Goal: Transaction & Acquisition: Purchase product/service

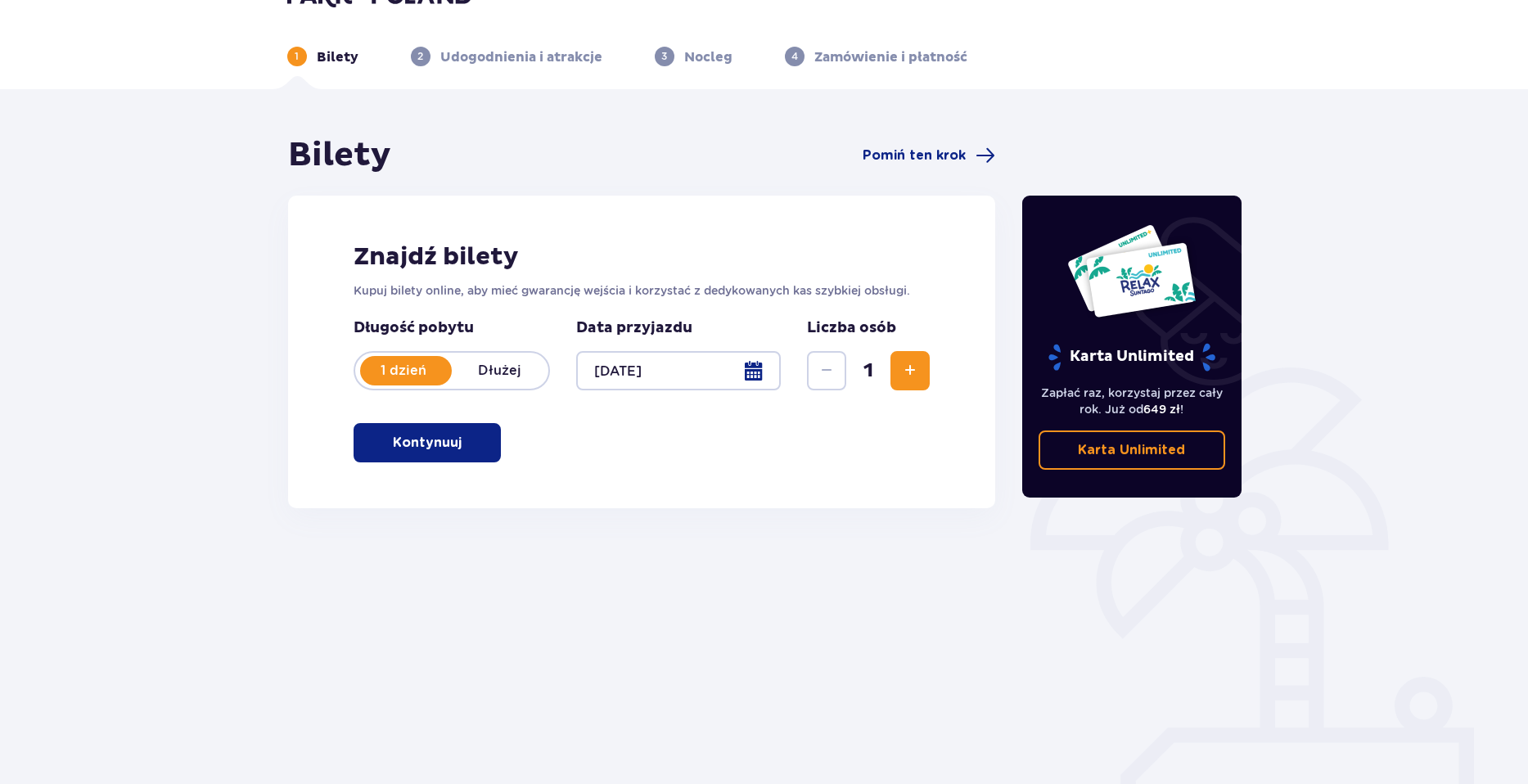
scroll to position [59, 0]
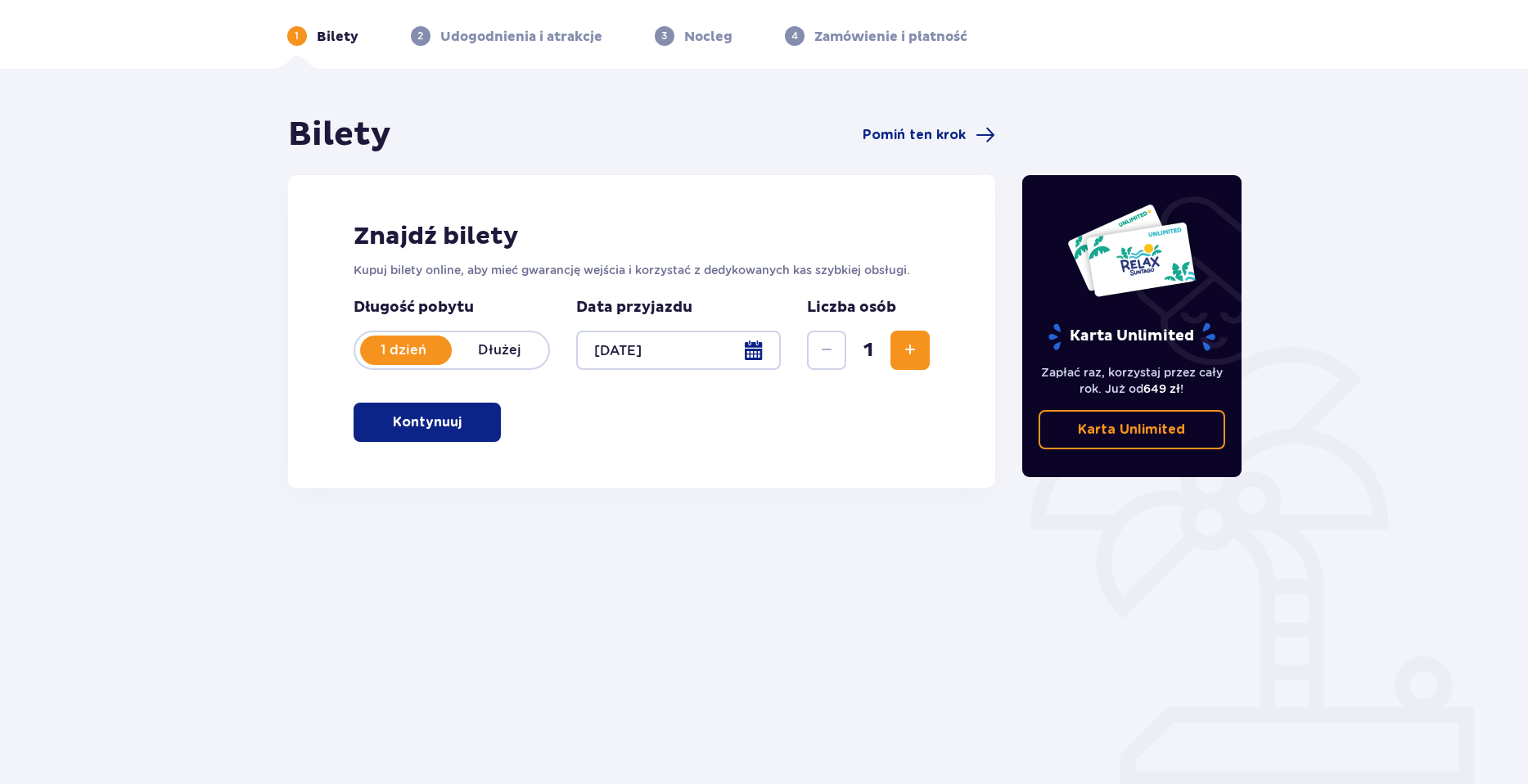
click at [927, 344] on button "Zwiększ" at bounding box center [909, 350] width 39 height 39
click at [472, 410] on button "Kontynuuj" at bounding box center [427, 422] width 147 height 39
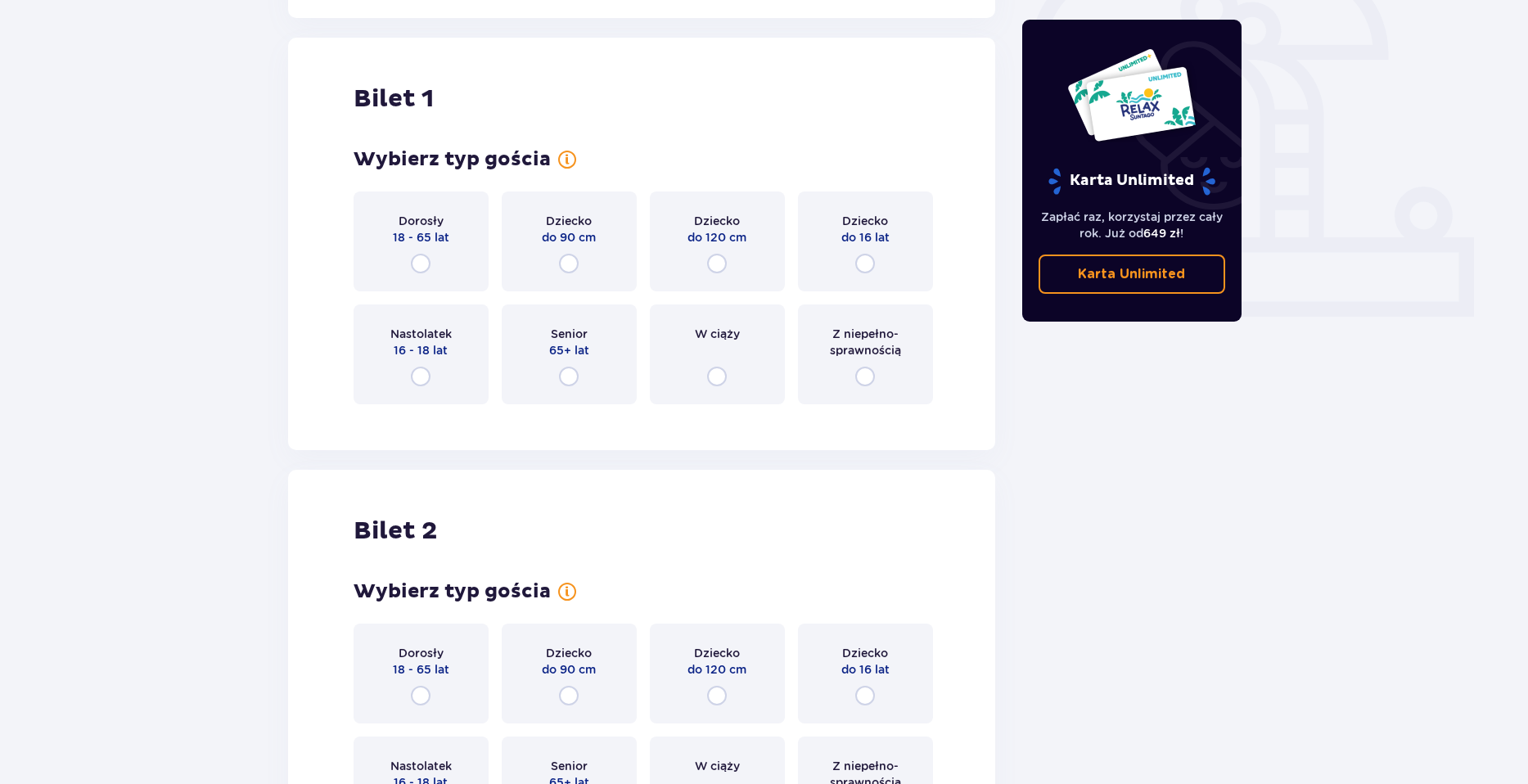
scroll to position [547, 0]
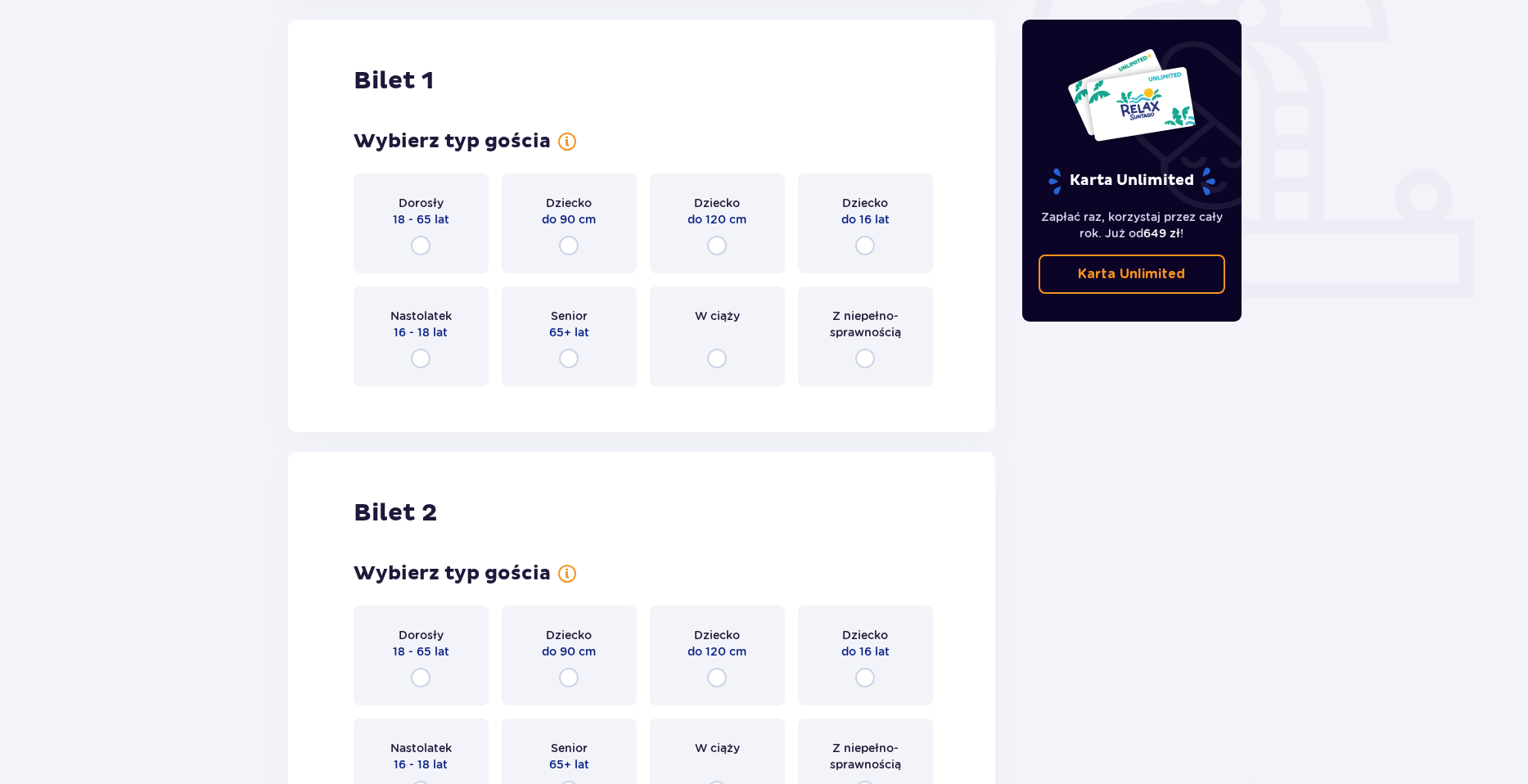
click at [429, 246] on input "radio" at bounding box center [421, 246] width 20 height 20
radio input "true"
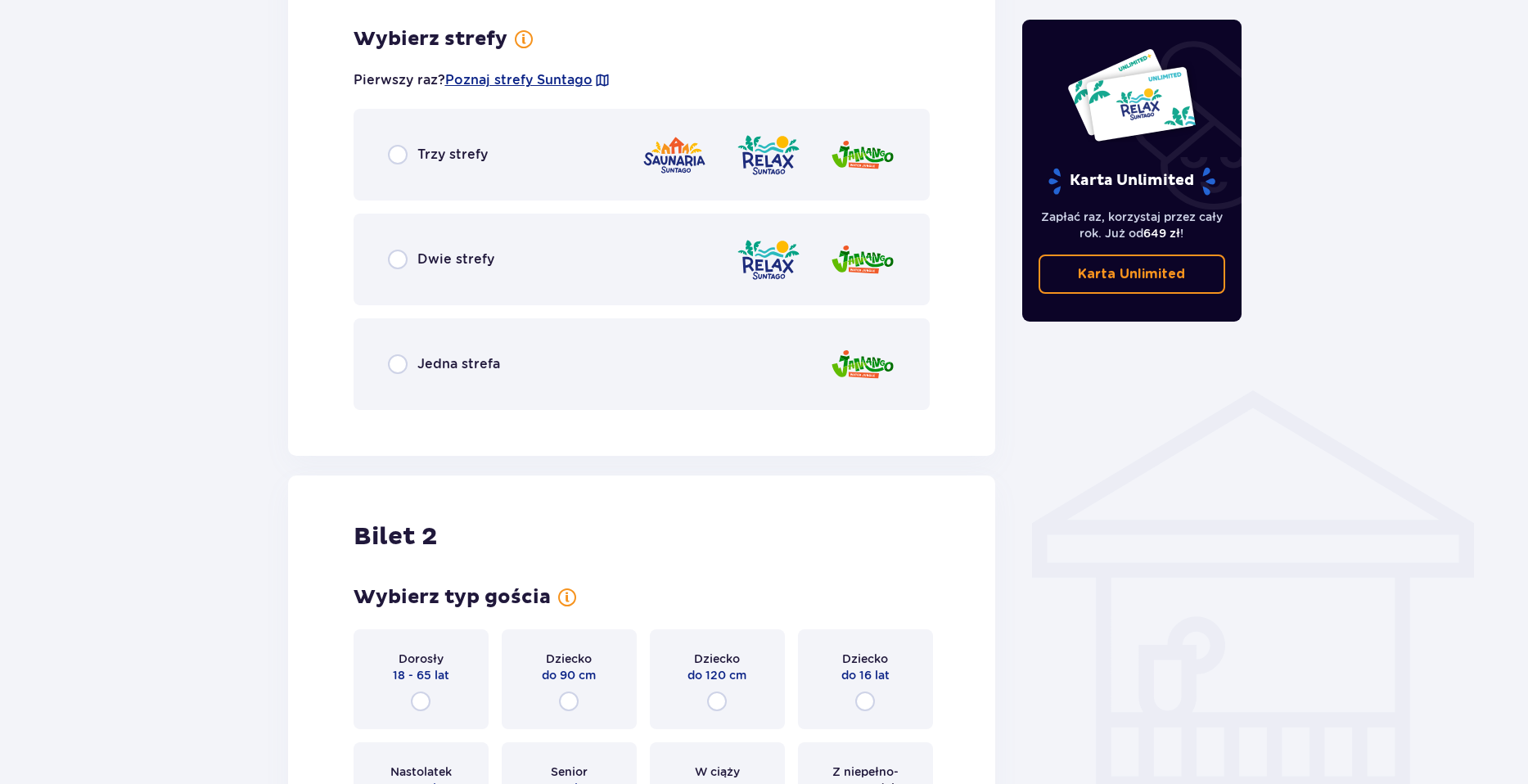
scroll to position [946, 0]
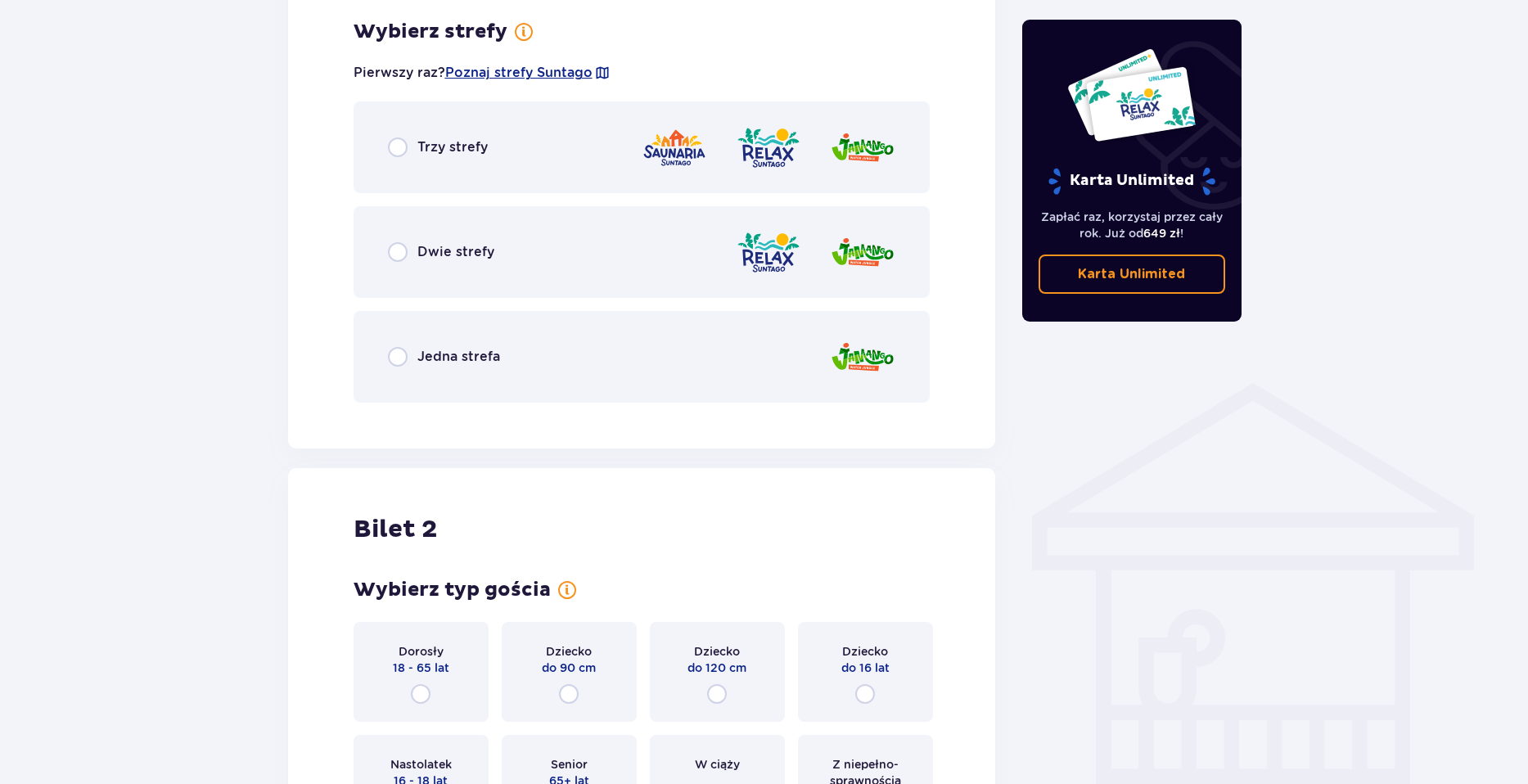
click at [638, 221] on div "Dwie strefy" at bounding box center [642, 251] width 577 height 92
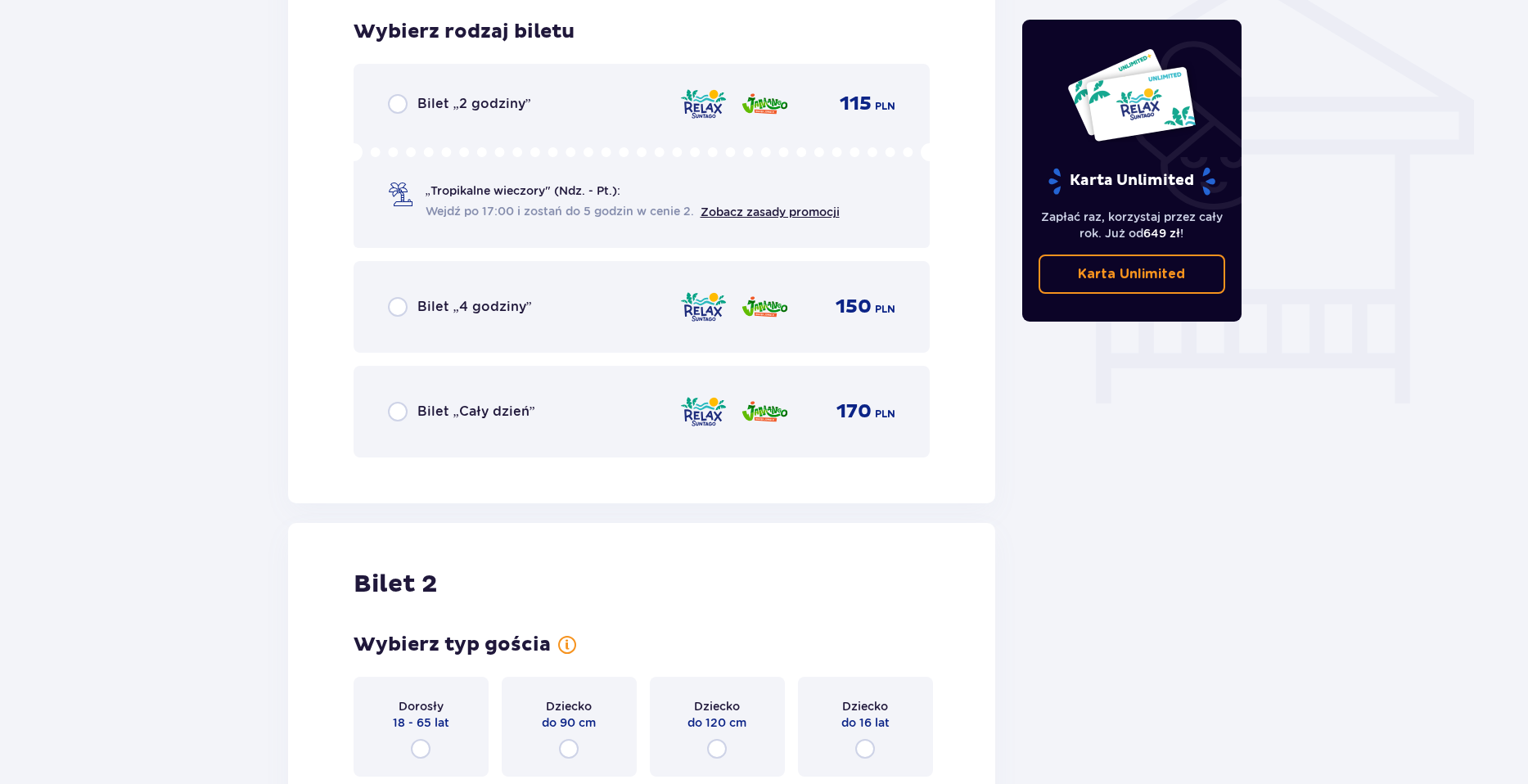
scroll to position [1279, 0]
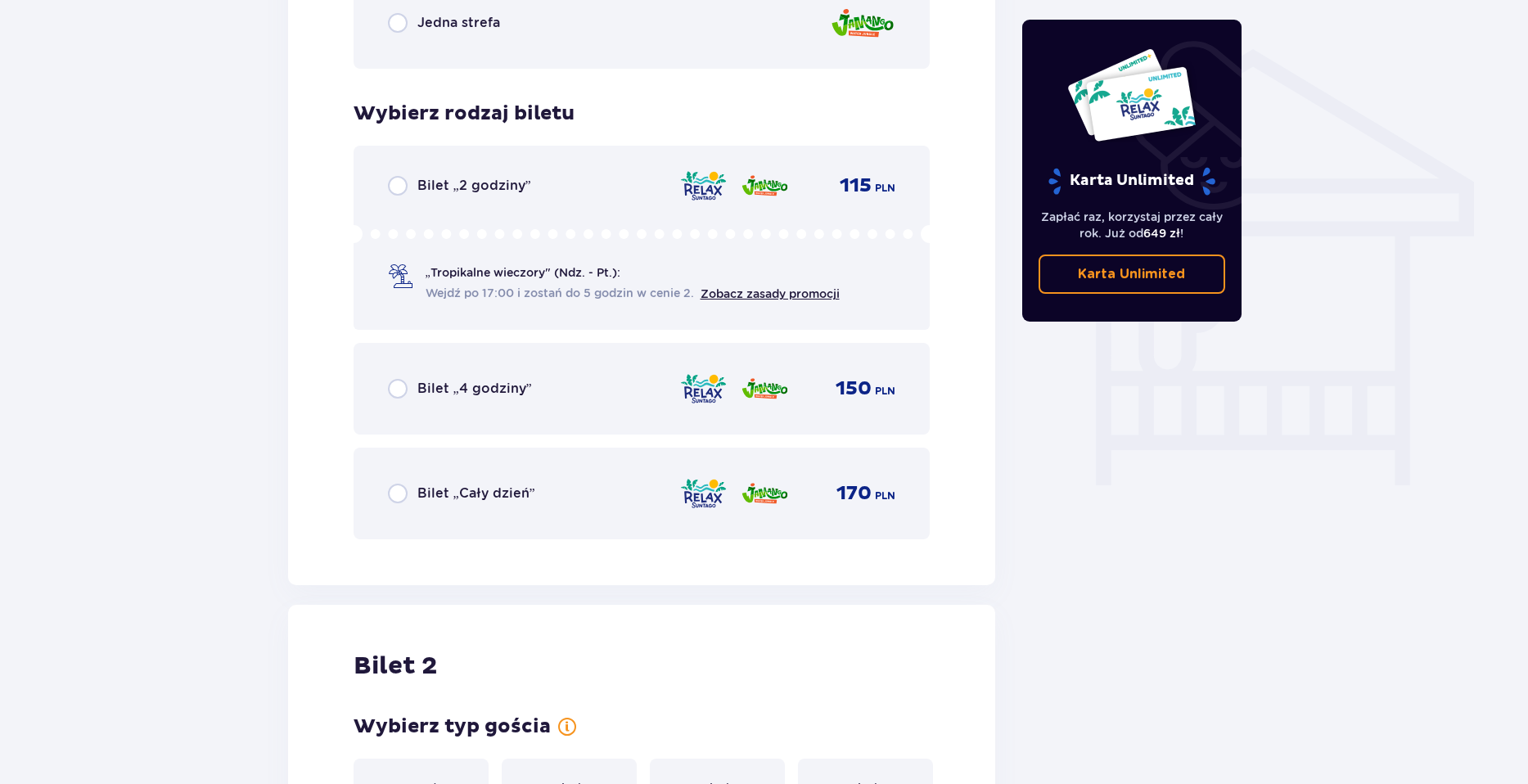
click at [626, 498] on div "Bilet „Cały dzień” 170 PLN" at bounding box center [642, 494] width 508 height 35
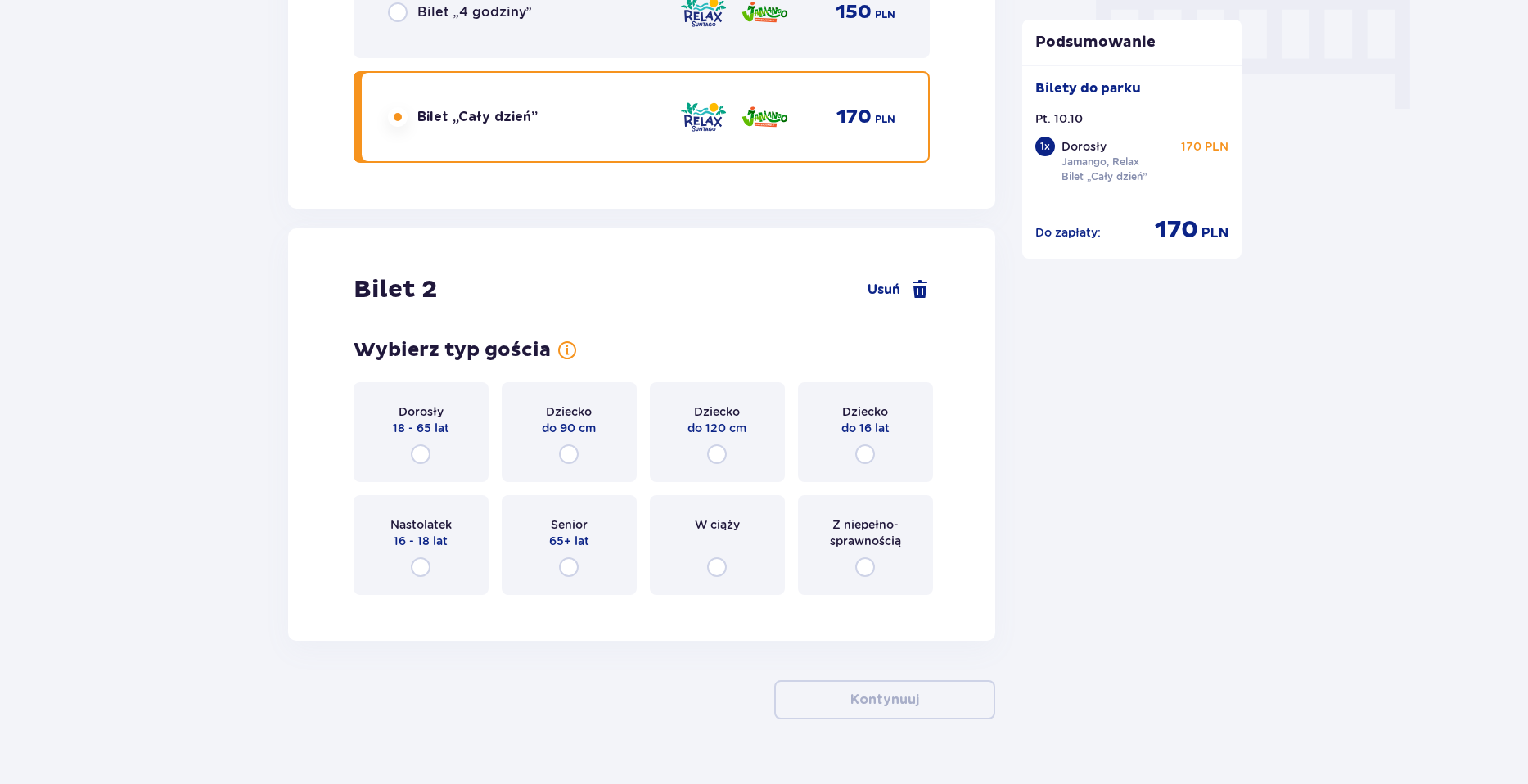
scroll to position [1690, 0]
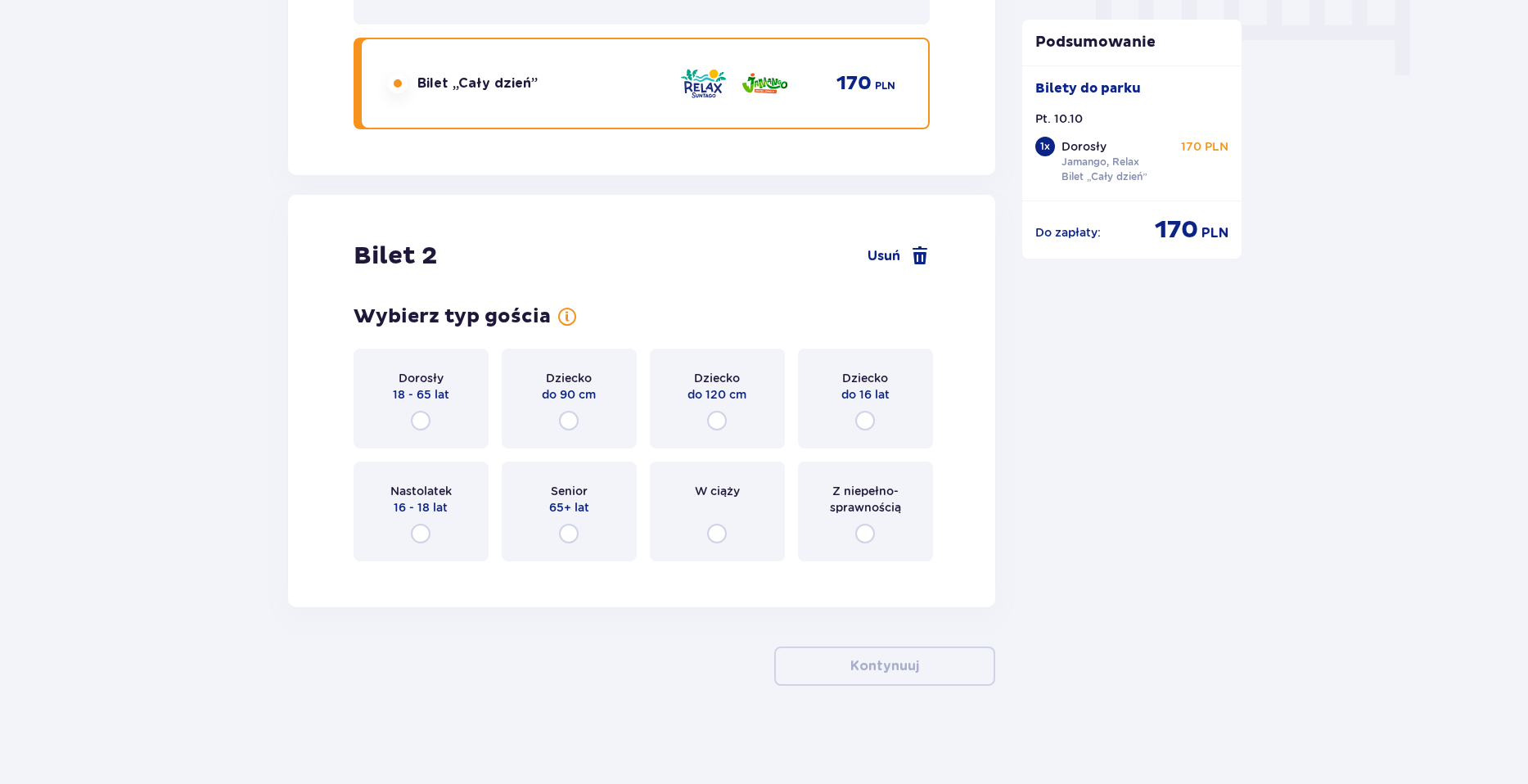
click at [467, 399] on div "Dorosły 18 - 65 lat" at bounding box center [420, 398] width 135 height 100
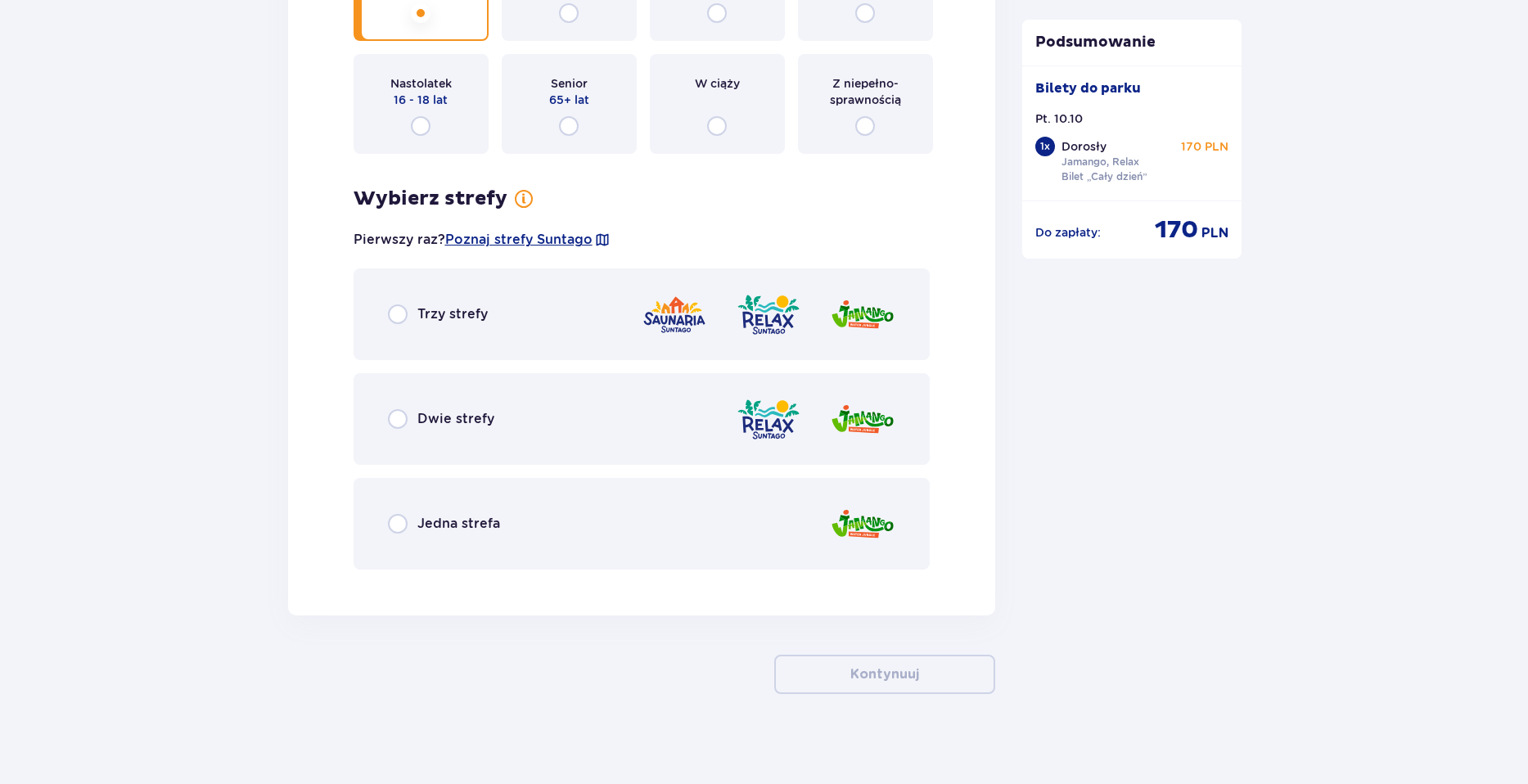
scroll to position [2106, 0]
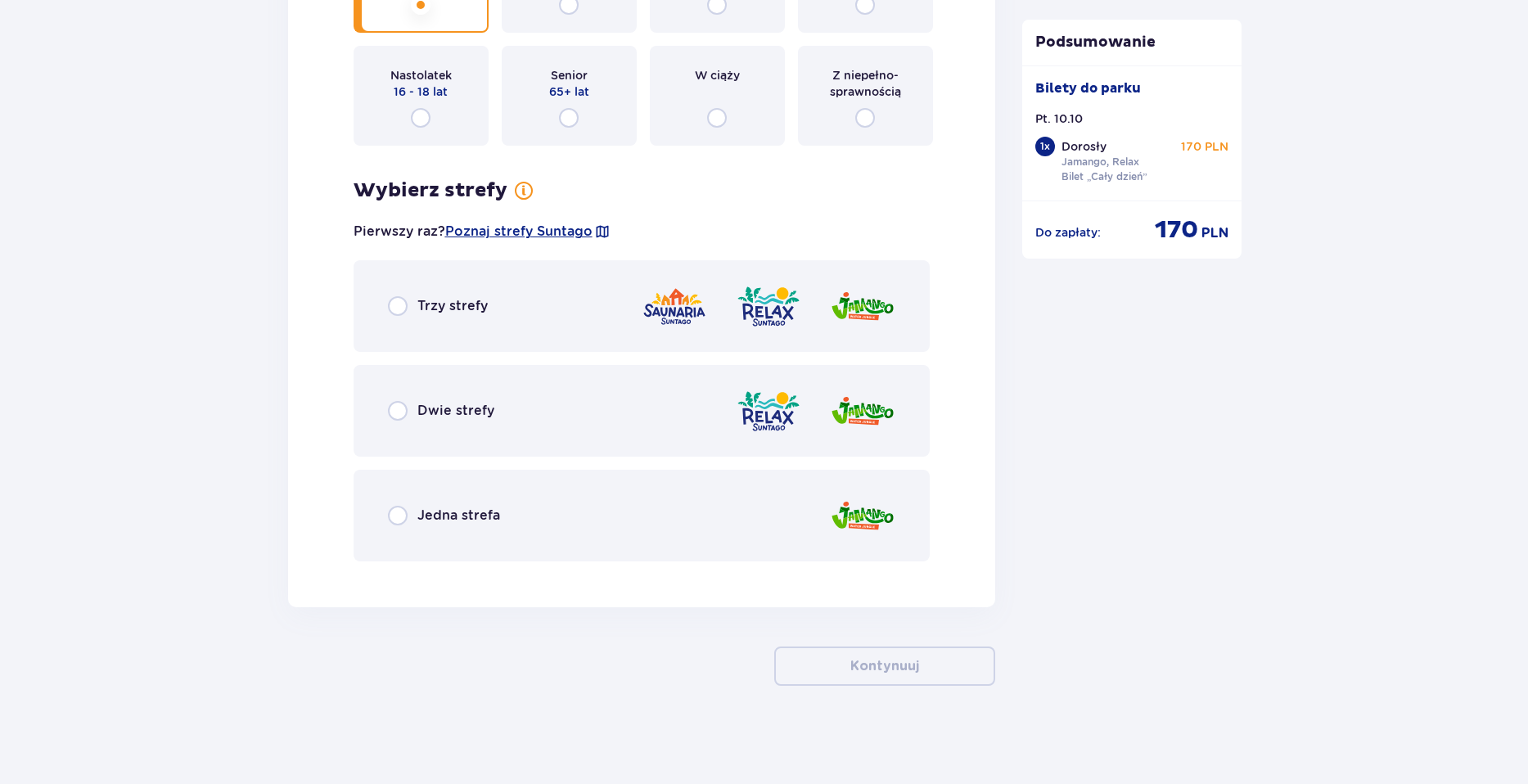
click at [574, 410] on div "Dwie strefy" at bounding box center [642, 410] width 577 height 92
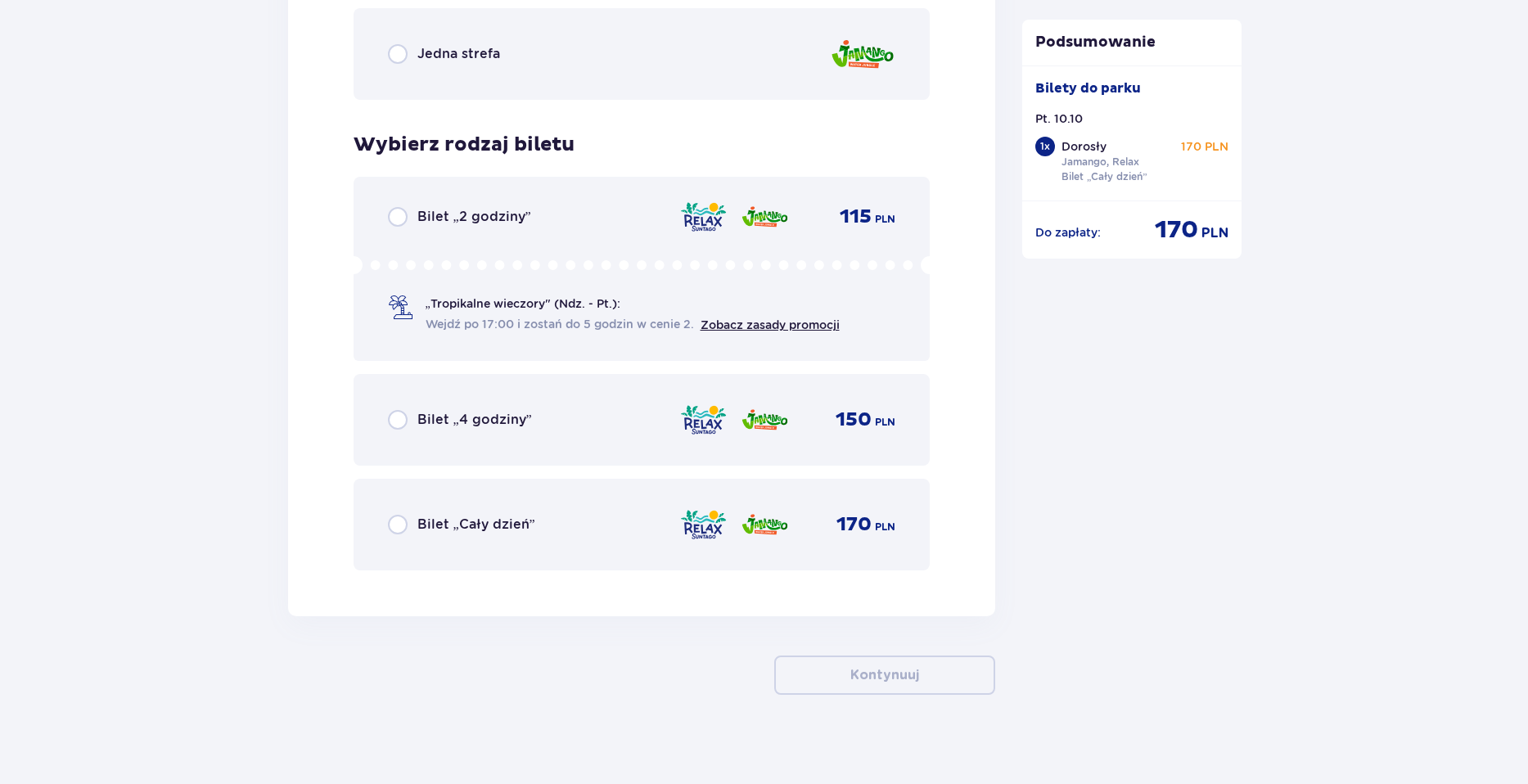
scroll to position [2576, 0]
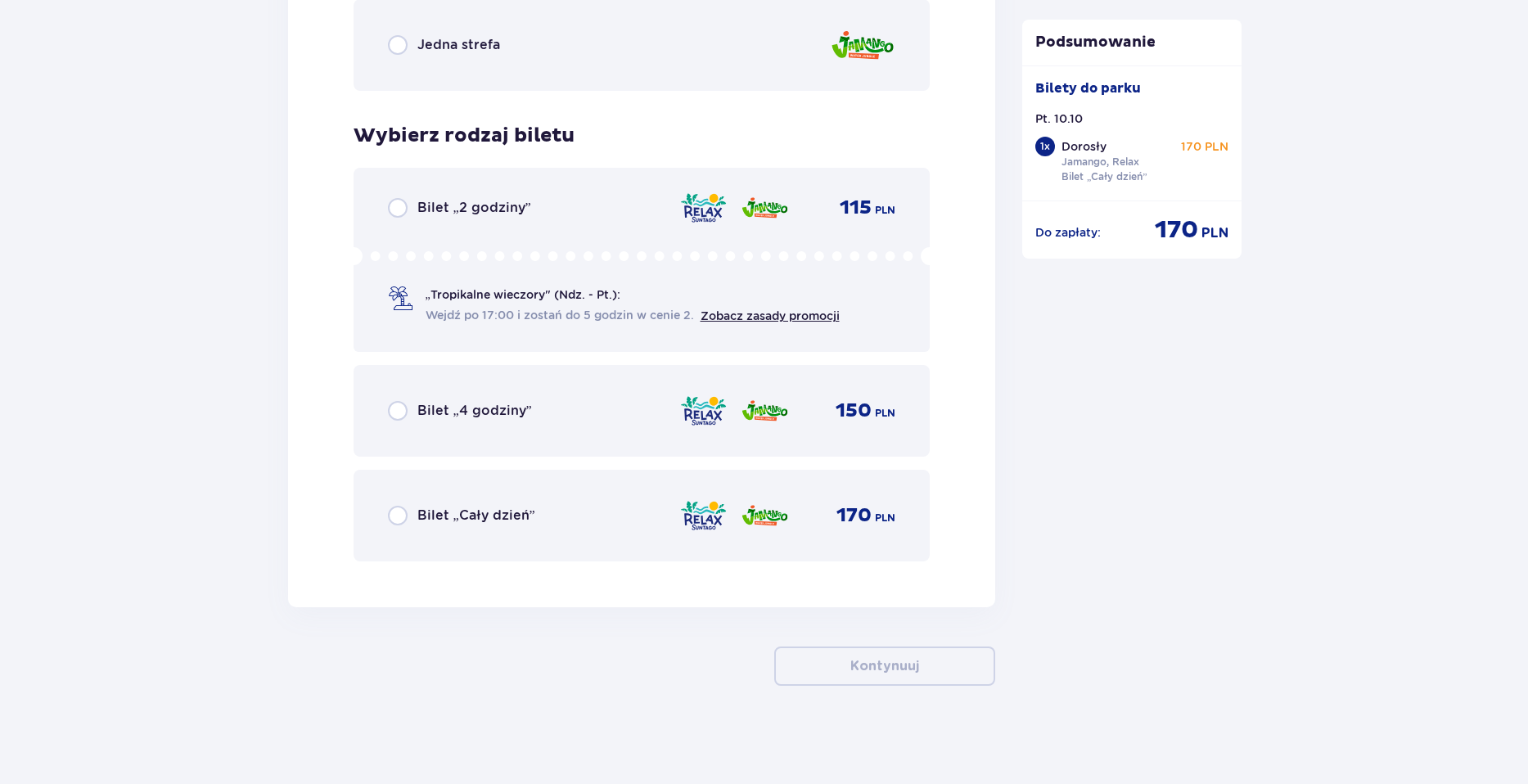
click at [543, 499] on div "Bilet „Cały dzień” 170 PLN" at bounding box center [642, 516] width 508 height 35
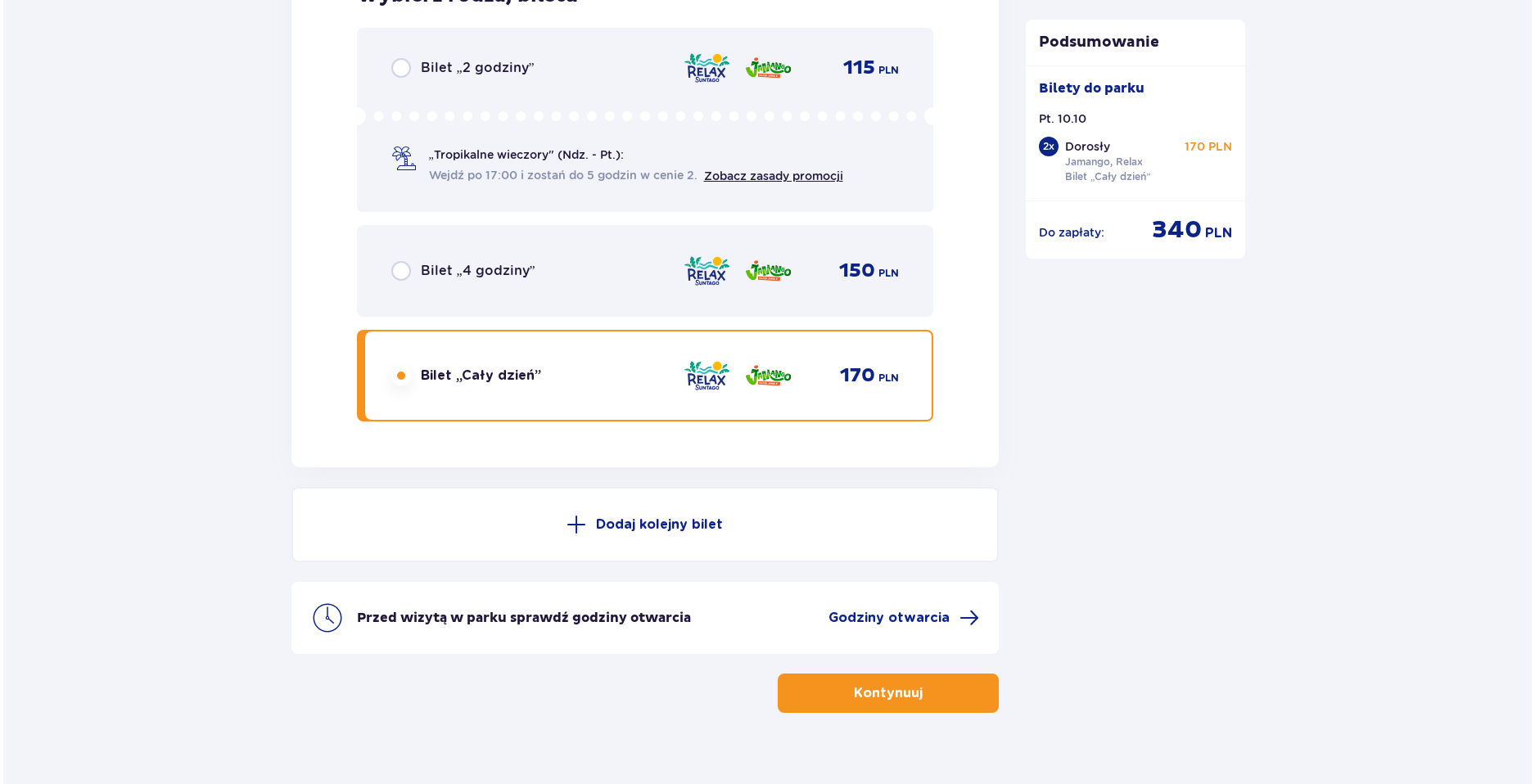
scroll to position [2742, 0]
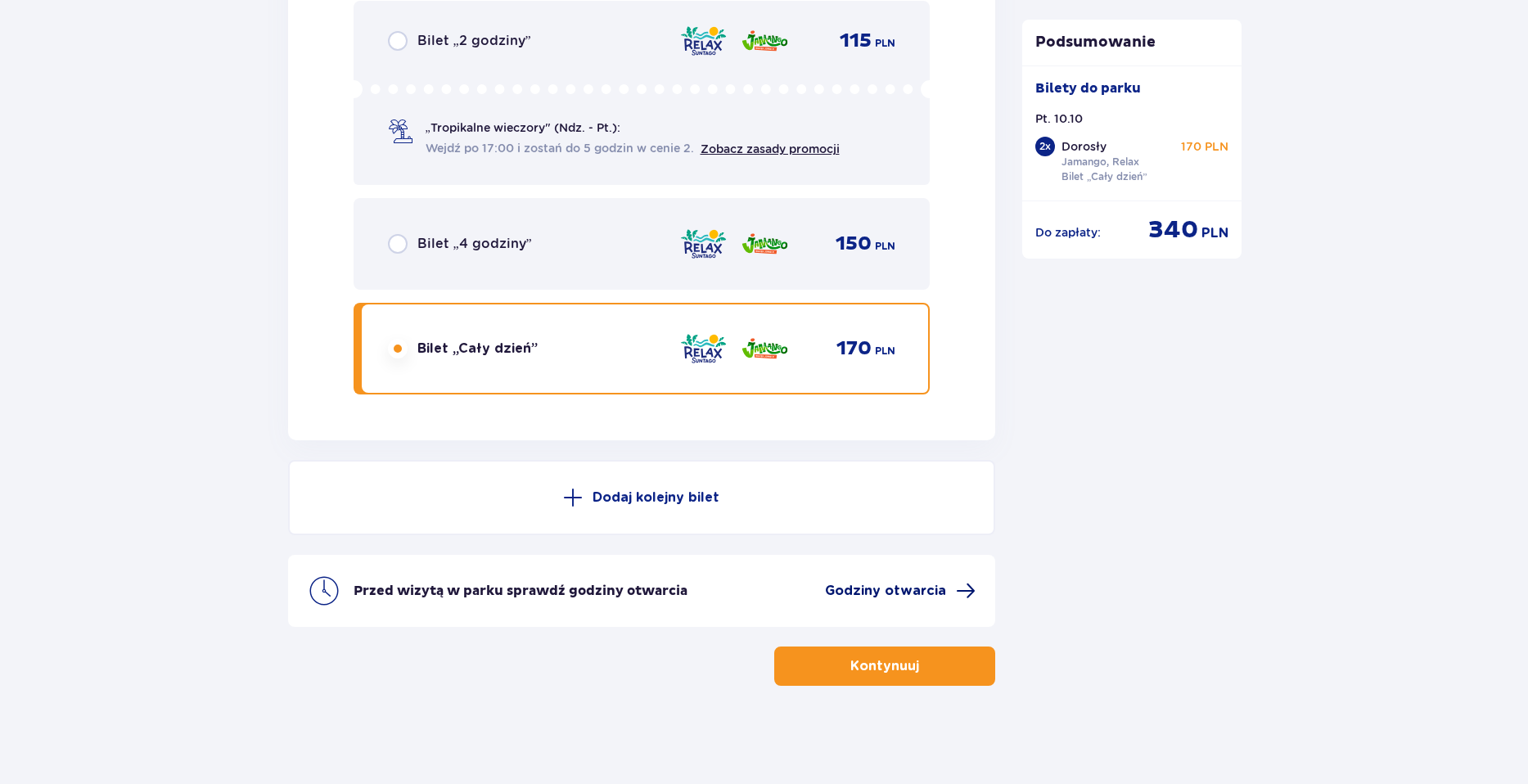
click at [889, 590] on span "Godziny otwarcia" at bounding box center [885, 590] width 121 height 18
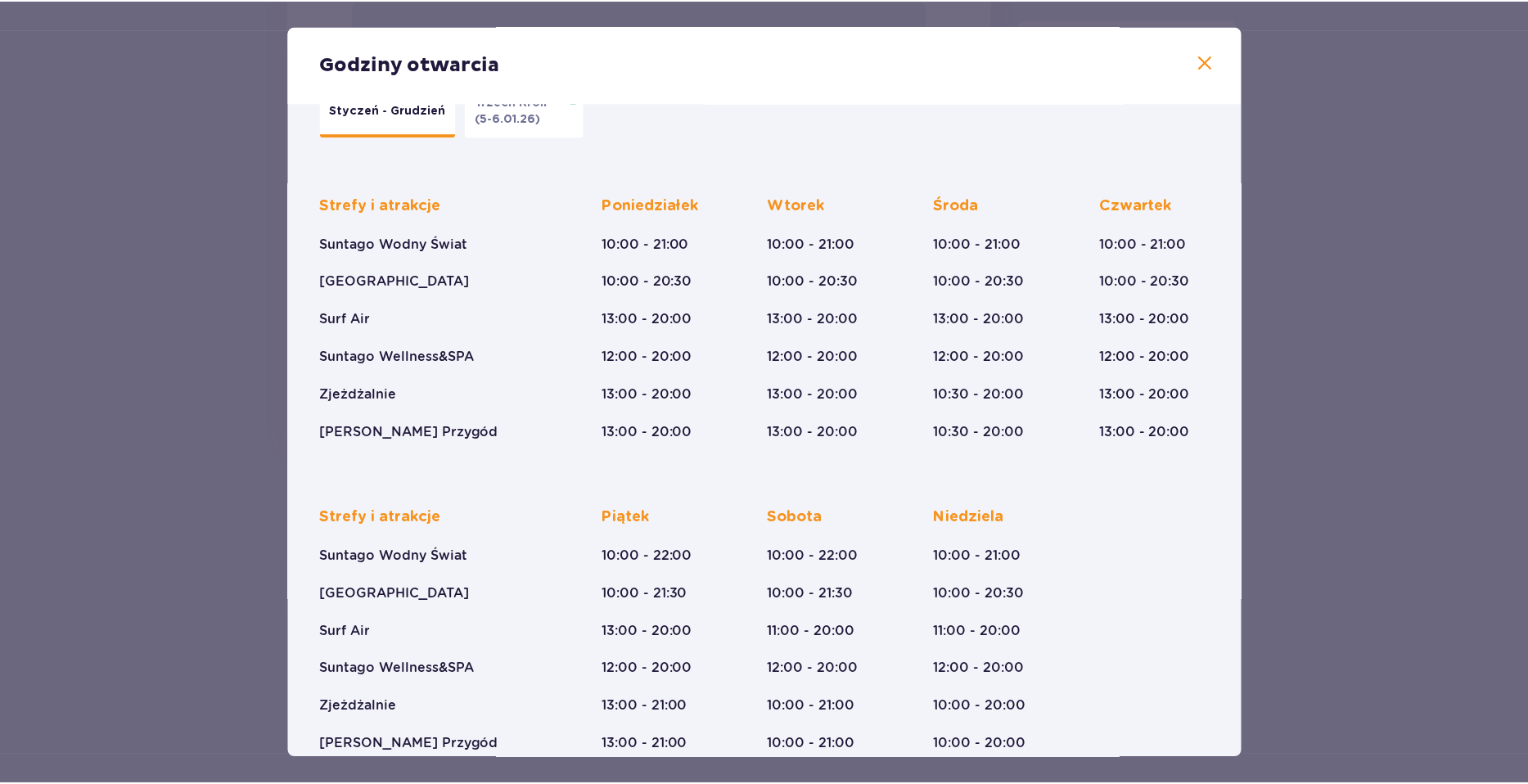
scroll to position [82, 0]
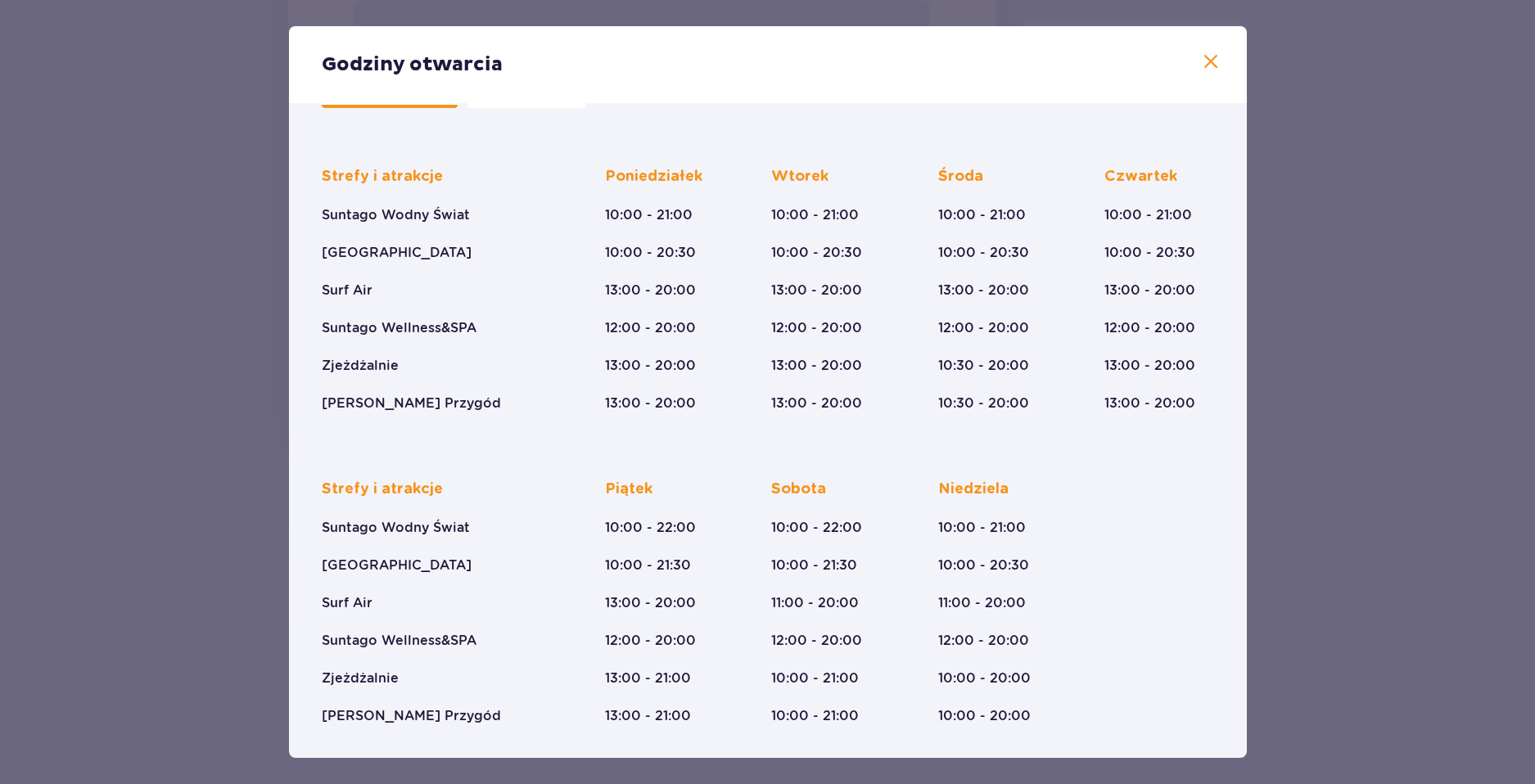
click at [1217, 65] on div "Godziny otwarcia" at bounding box center [768, 65] width 958 height 77
click at [1209, 65] on span at bounding box center [1211, 62] width 20 height 20
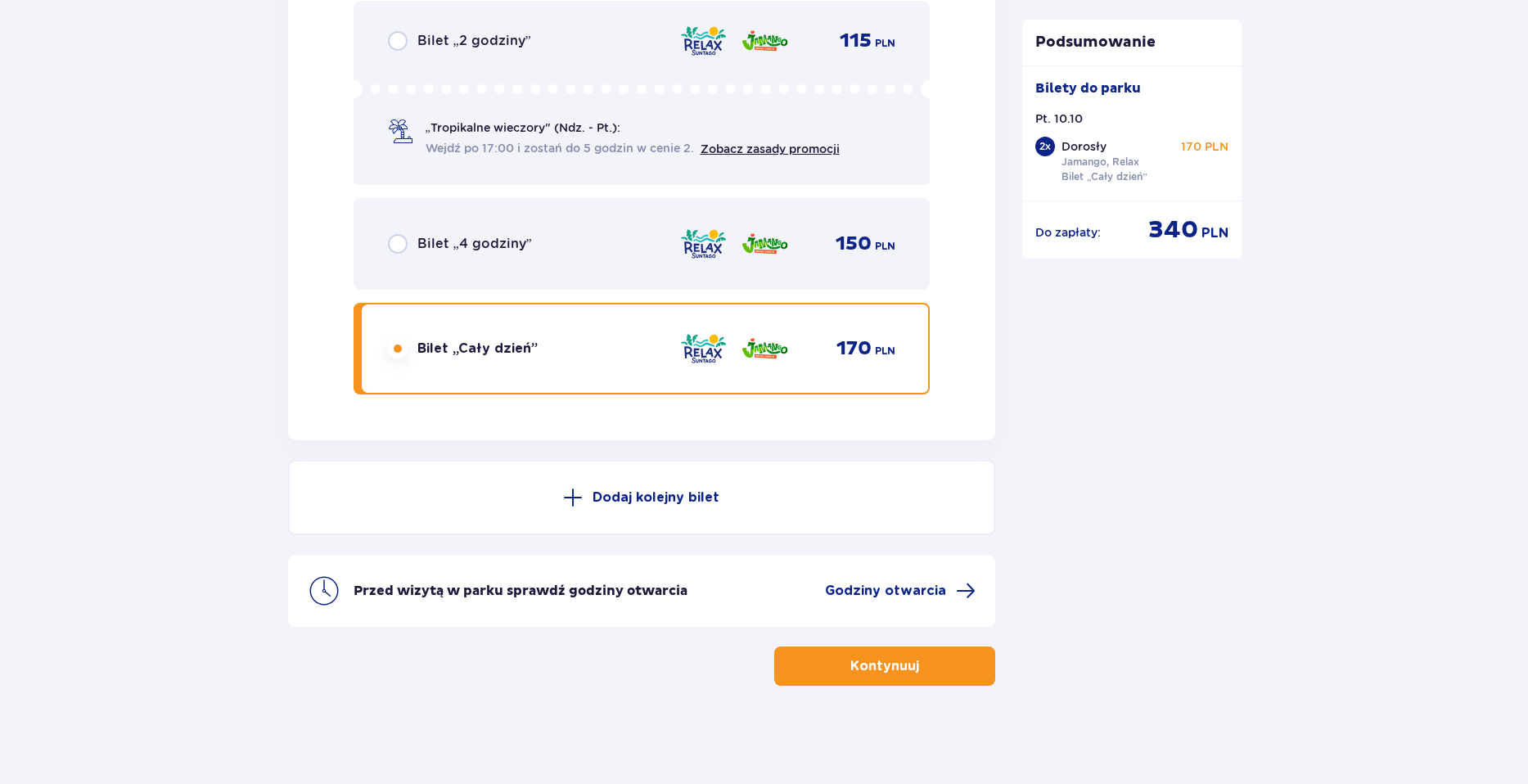
click at [940, 663] on button "Kontynuuj" at bounding box center [884, 666] width 221 height 39
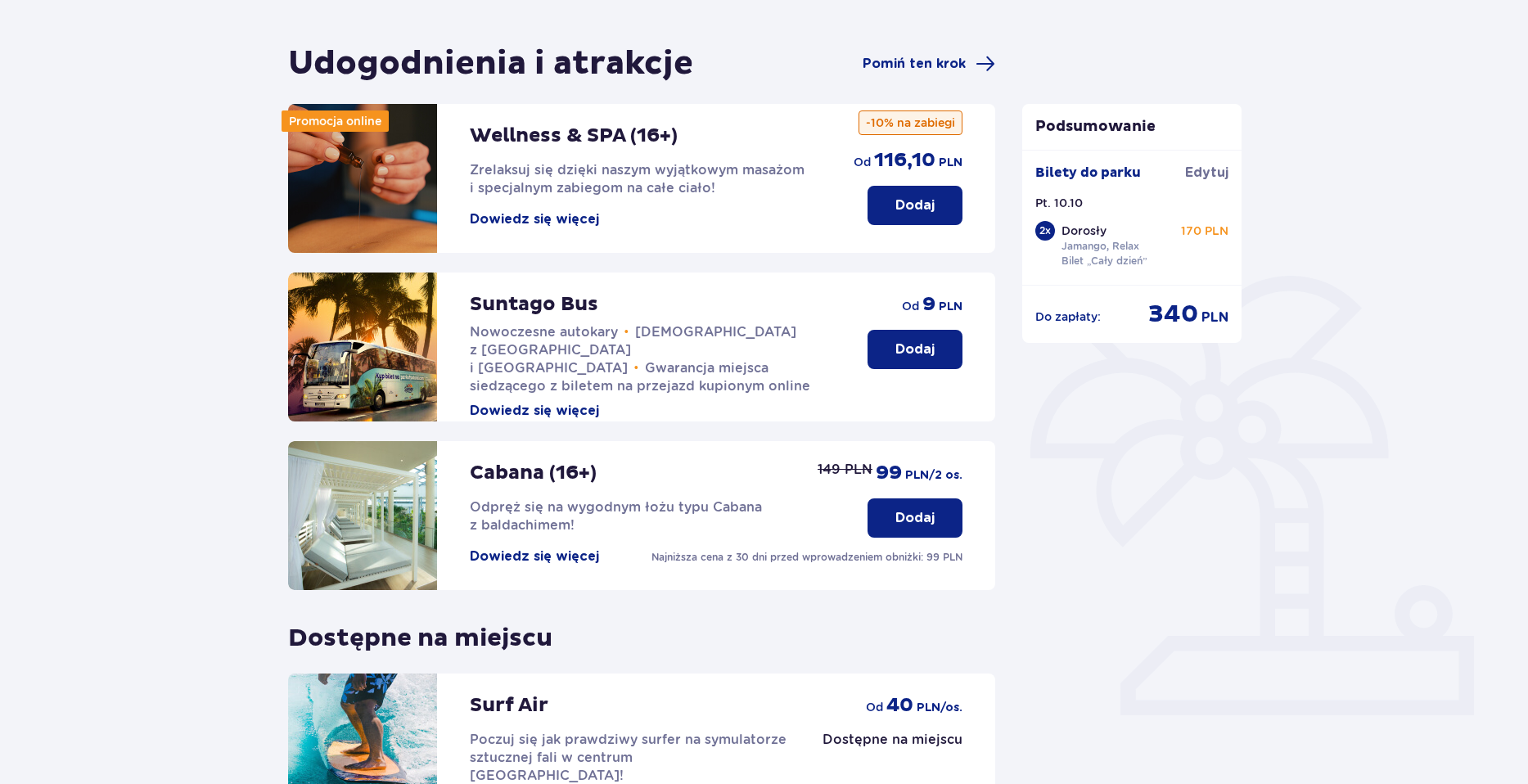
scroll to position [326, 0]
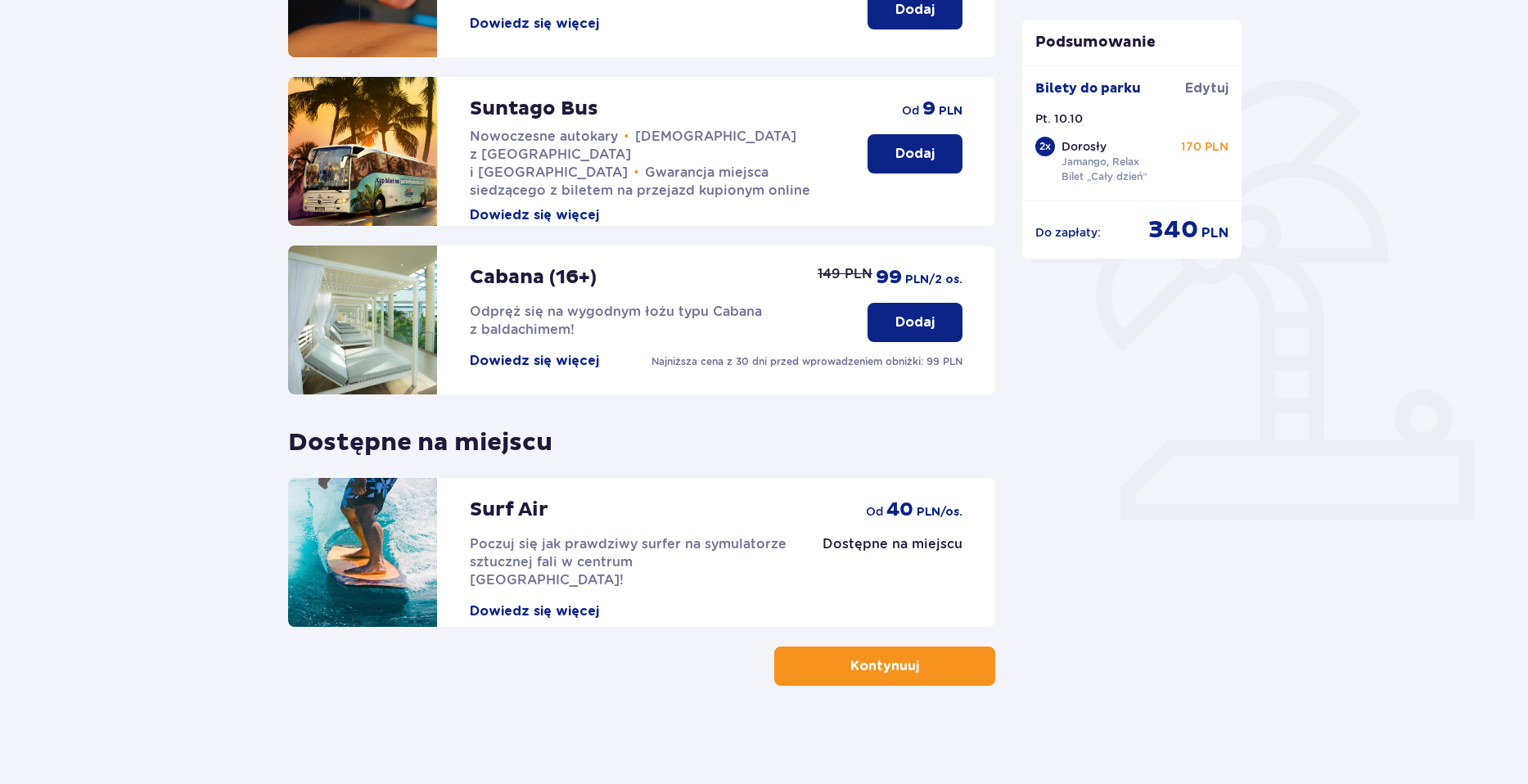
click at [930, 663] on span "button" at bounding box center [922, 666] width 20 height 20
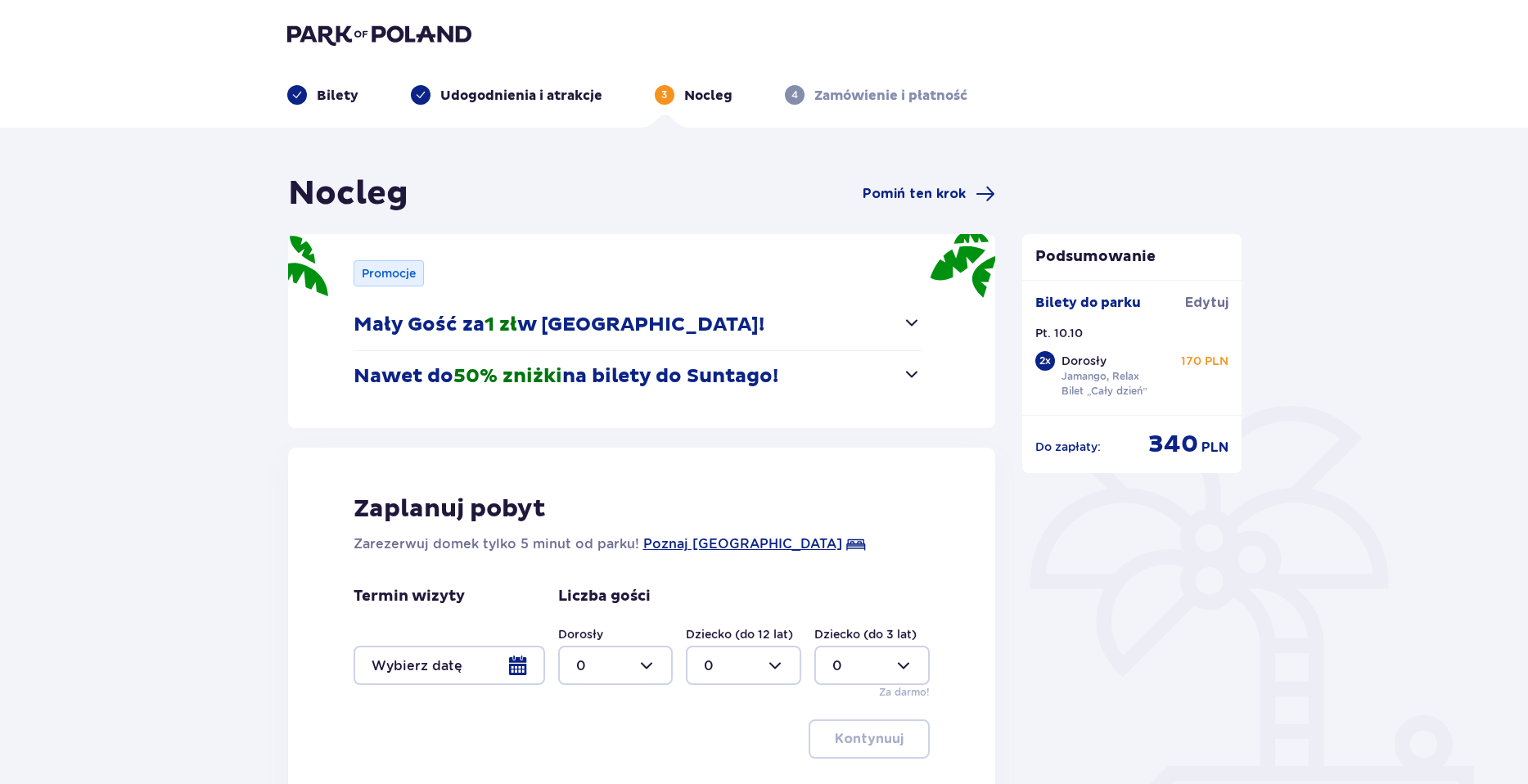
click at [512, 667] on div at bounding box center [449, 665] width 192 height 39
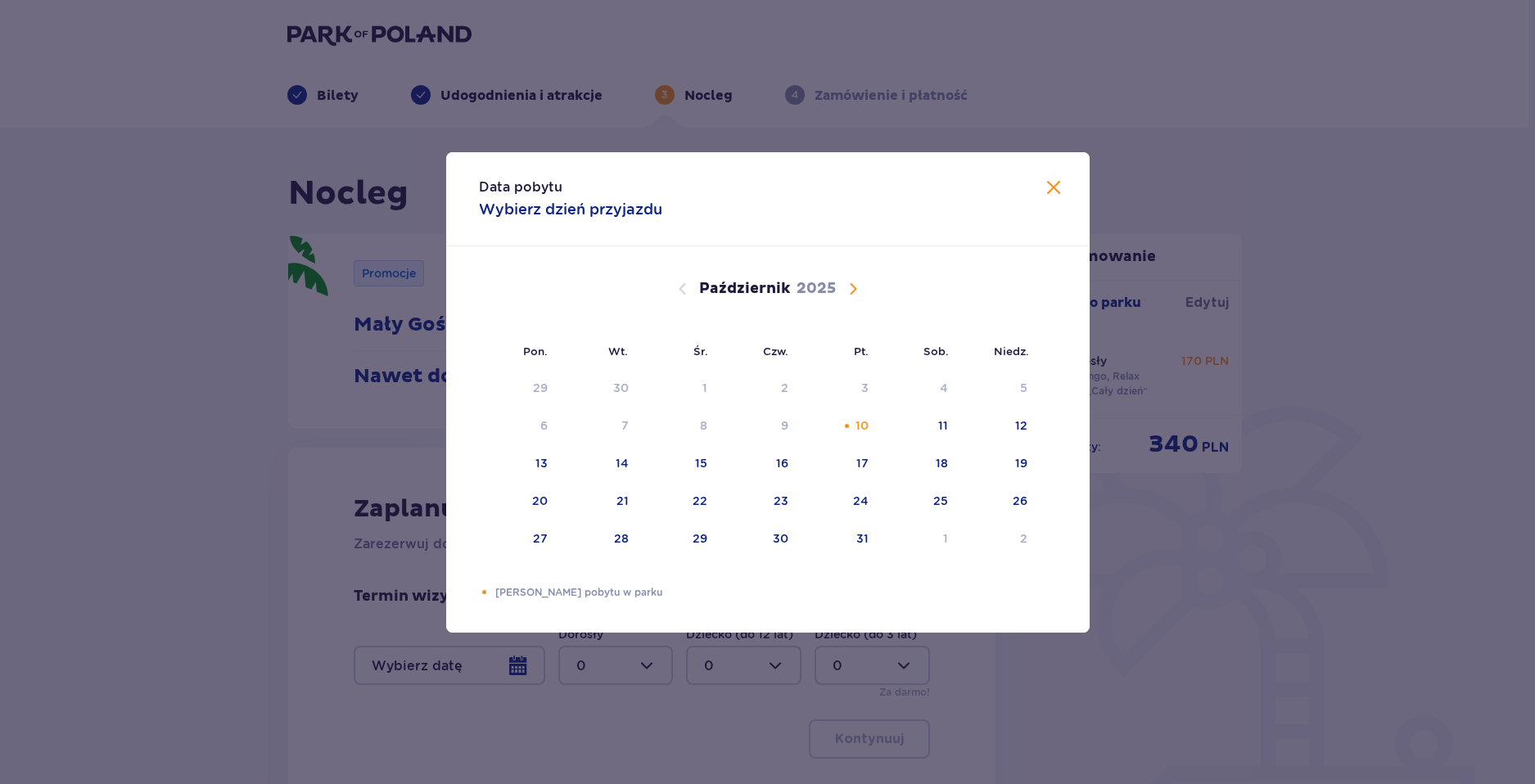
click at [1047, 190] on span "Zamknij" at bounding box center [1053, 189] width 20 height 20
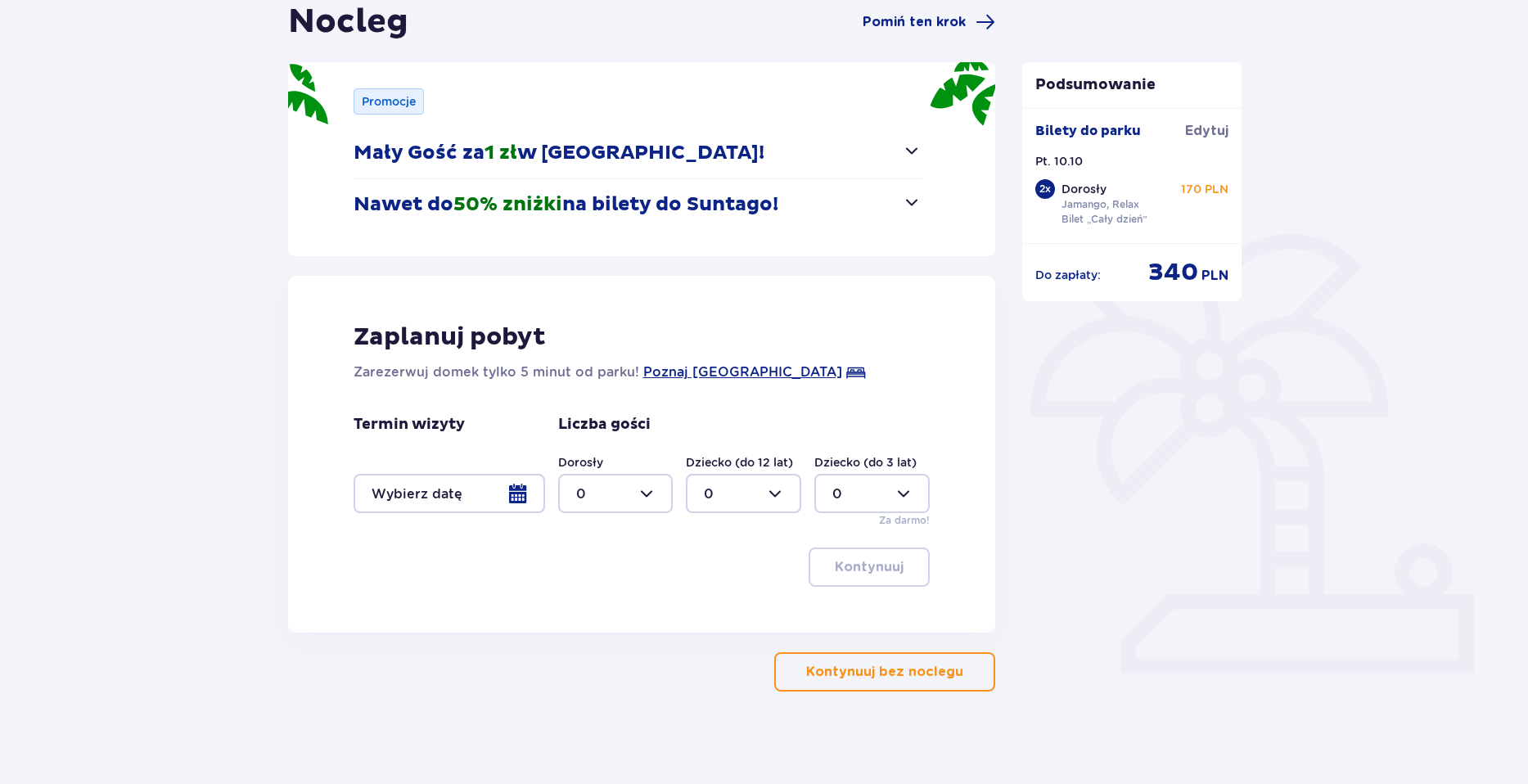
scroll to position [178, 0]
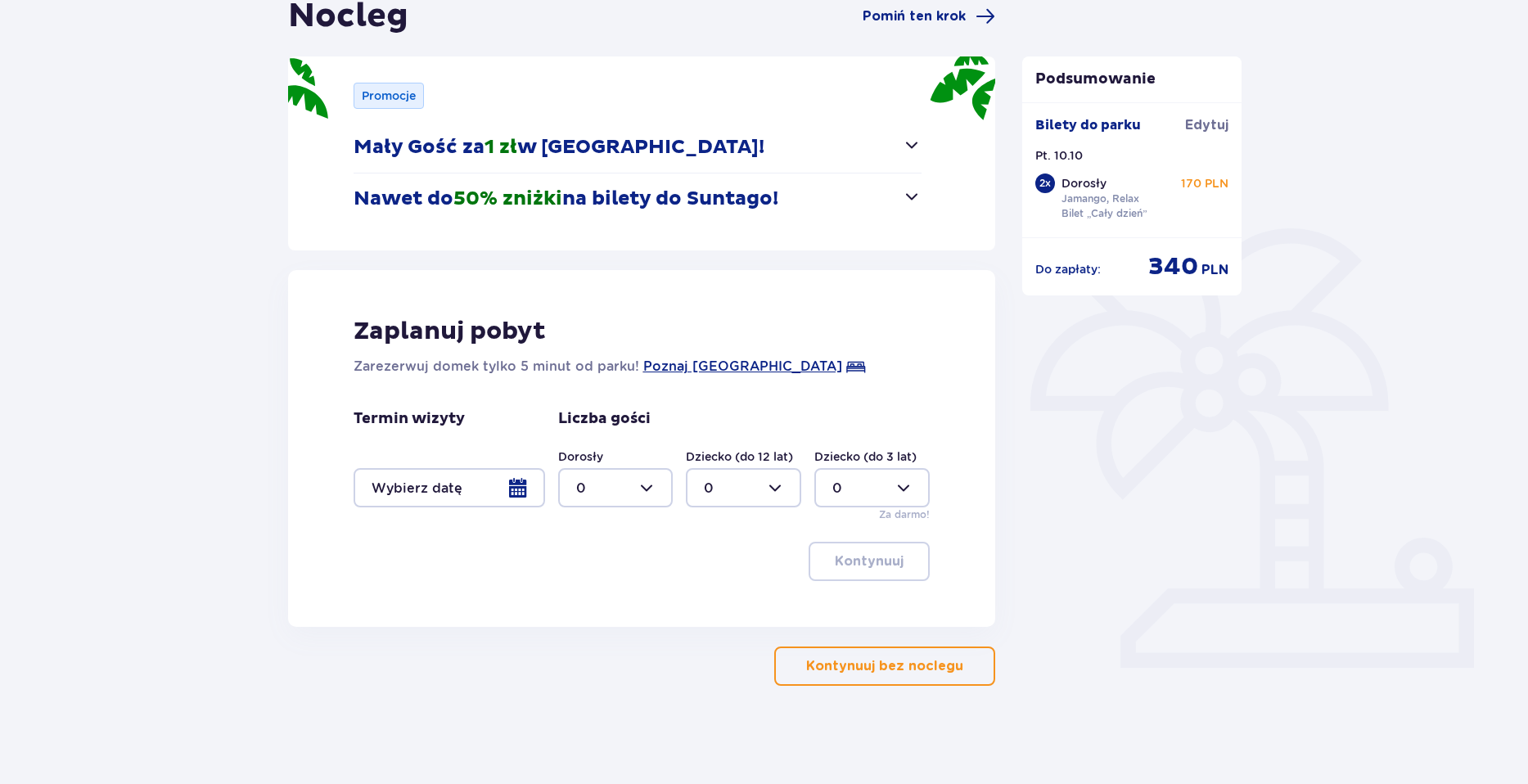
click at [874, 660] on p "Kontynuuj bez noclegu" at bounding box center [885, 666] width 157 height 18
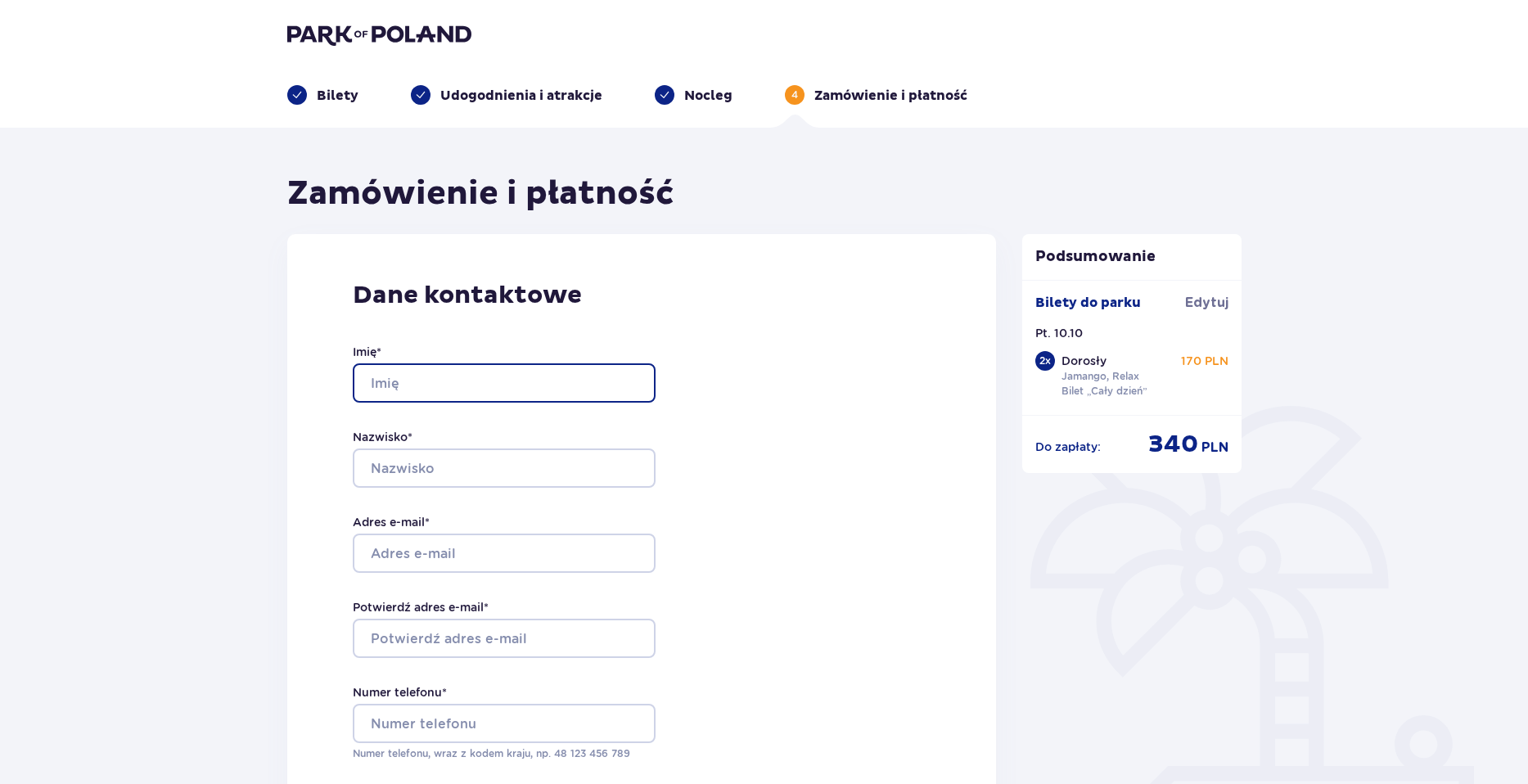
click at [477, 380] on input "Imię *" at bounding box center [504, 382] width 303 height 39
click at [469, 393] on input "Imię *" at bounding box center [504, 382] width 303 height 39
type input "[PERSON_NAME]"
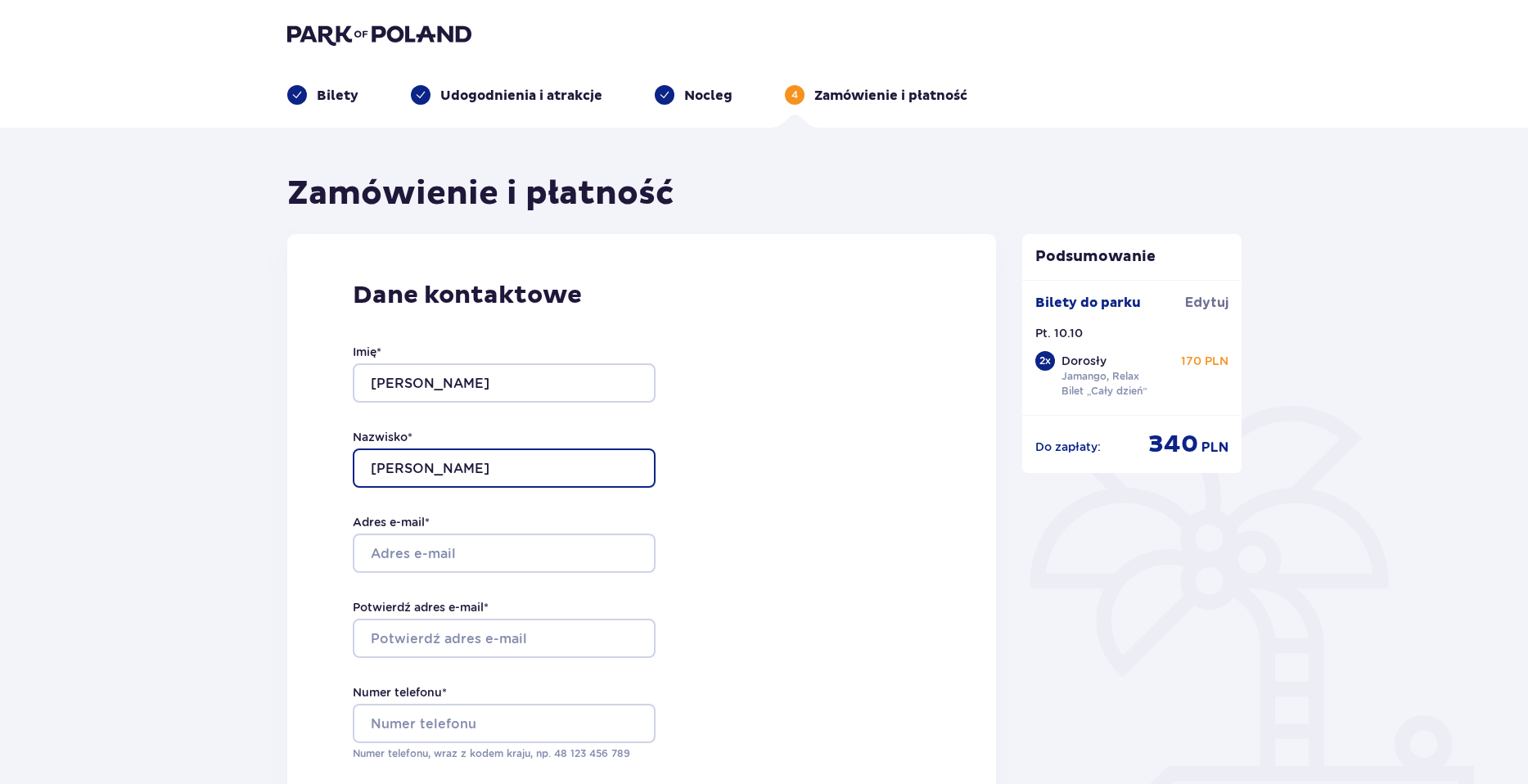
type input "[PERSON_NAME]"
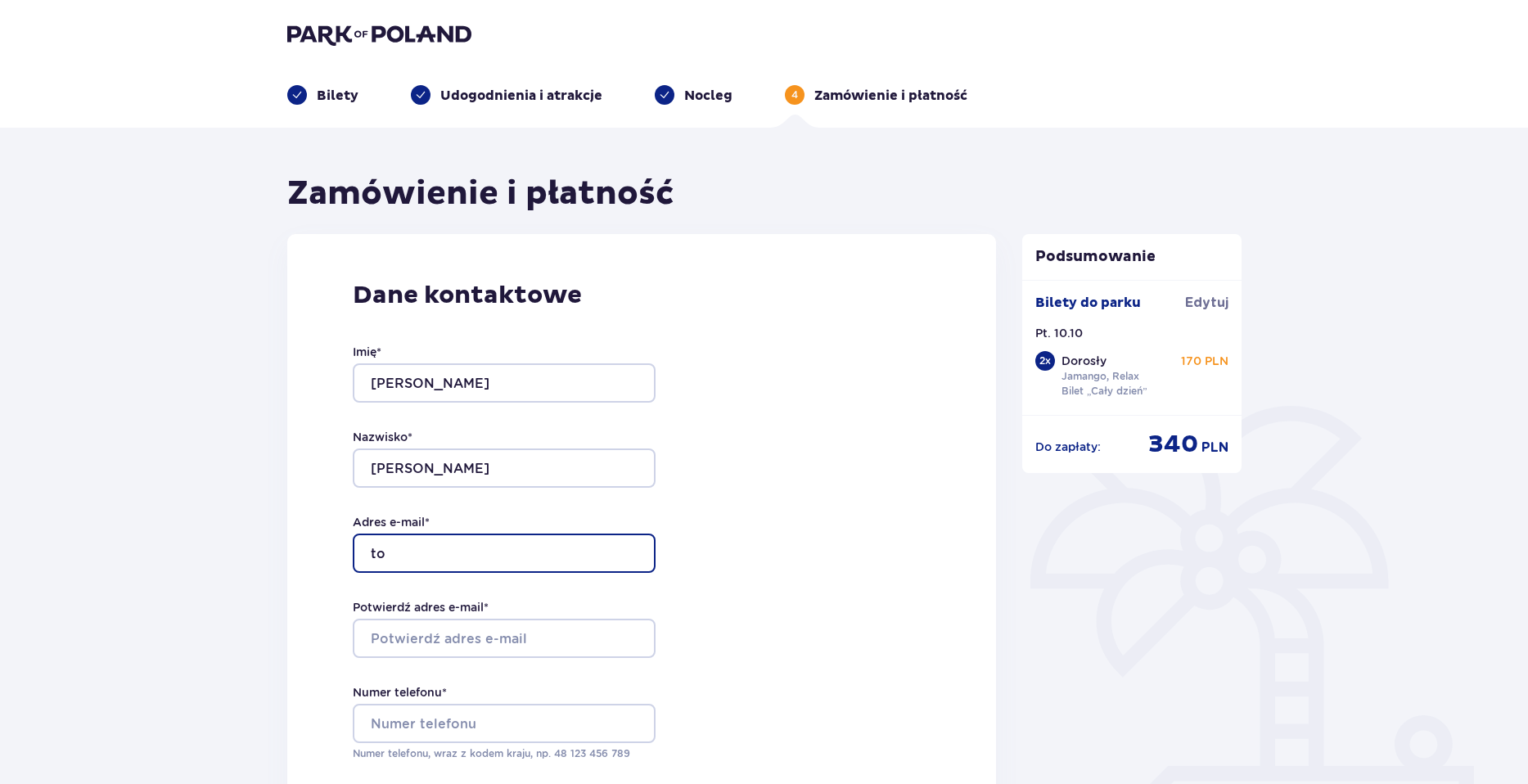
type input "[EMAIL_ADDRESS][DOMAIN_NAME]"
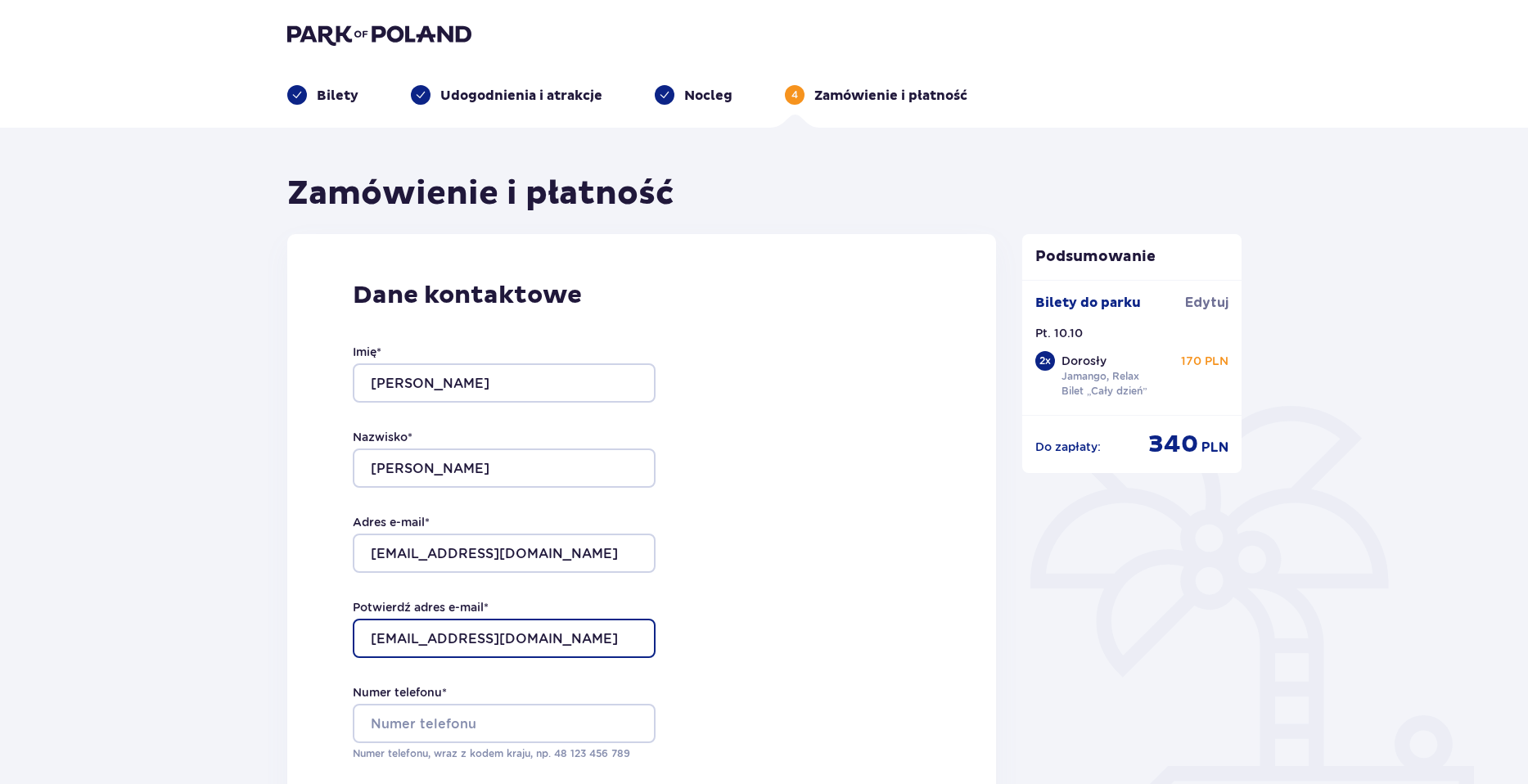
type input "[EMAIL_ADDRESS][DOMAIN_NAME]"
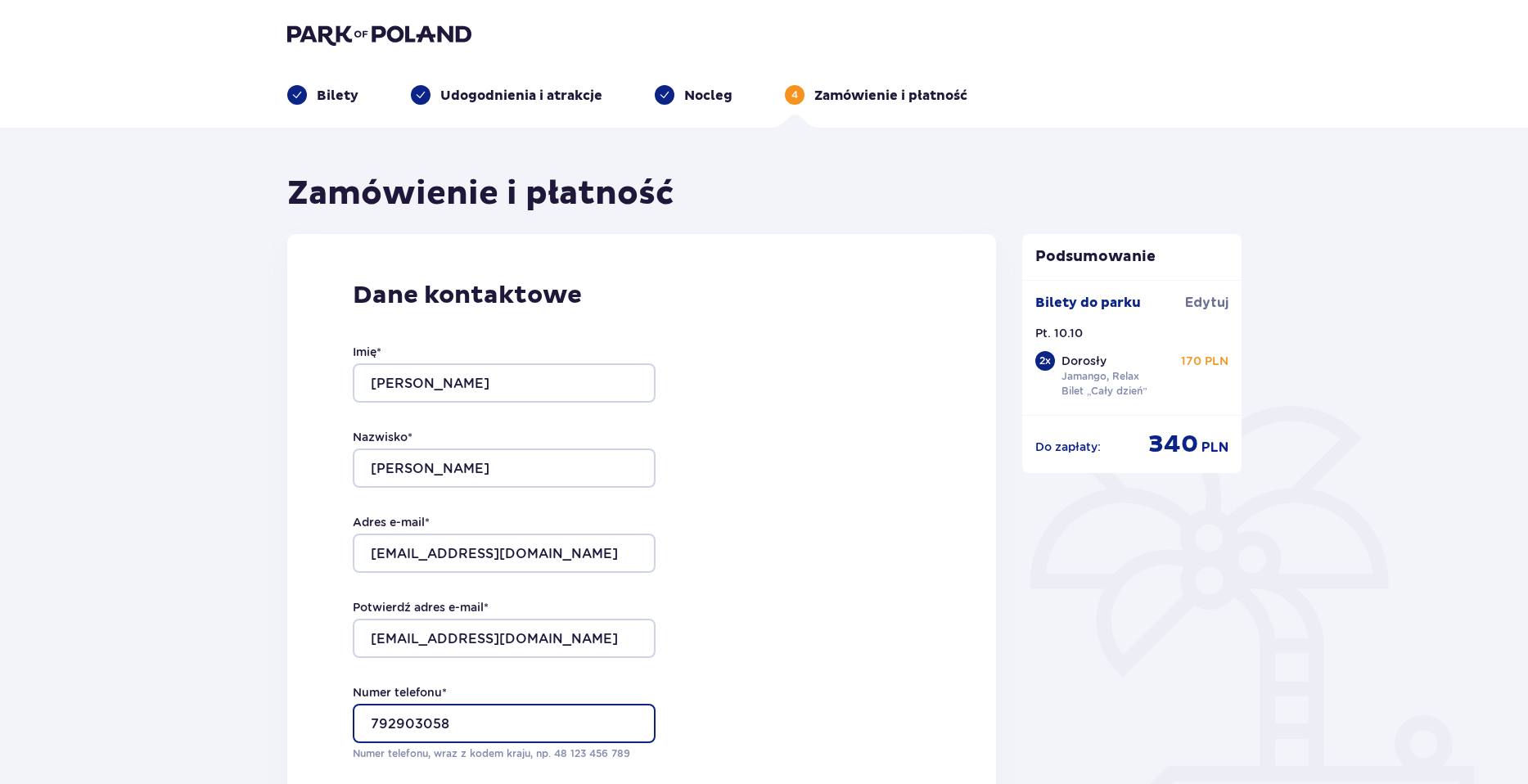
type input "792903058"
click at [848, 576] on div "Dane kontaktowe Imię * [PERSON_NAME] * [PERSON_NAME] Adres e-mail * [EMAIL_ADDR…" at bounding box center [642, 581] width 710 height 694
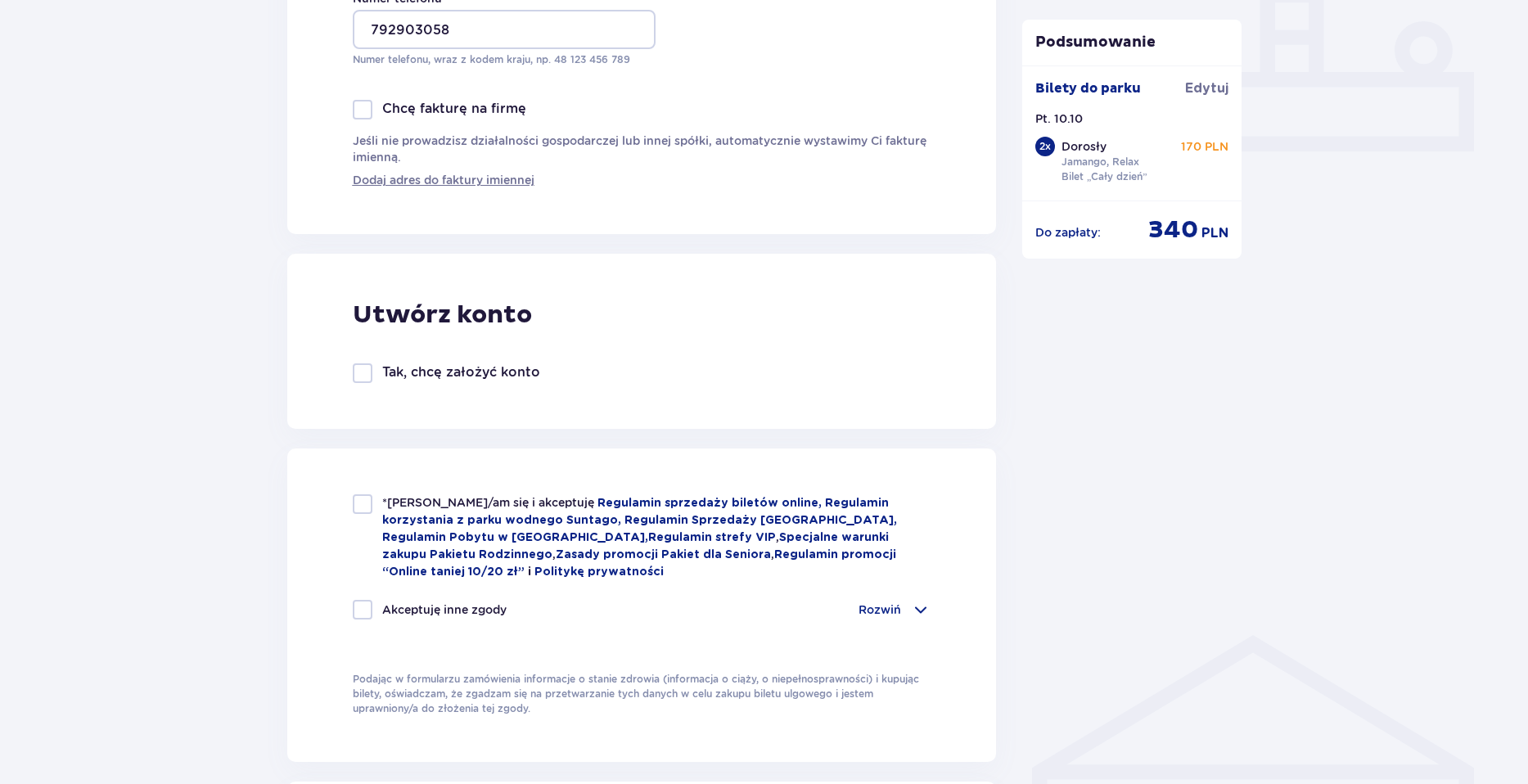
scroll to position [736, 0]
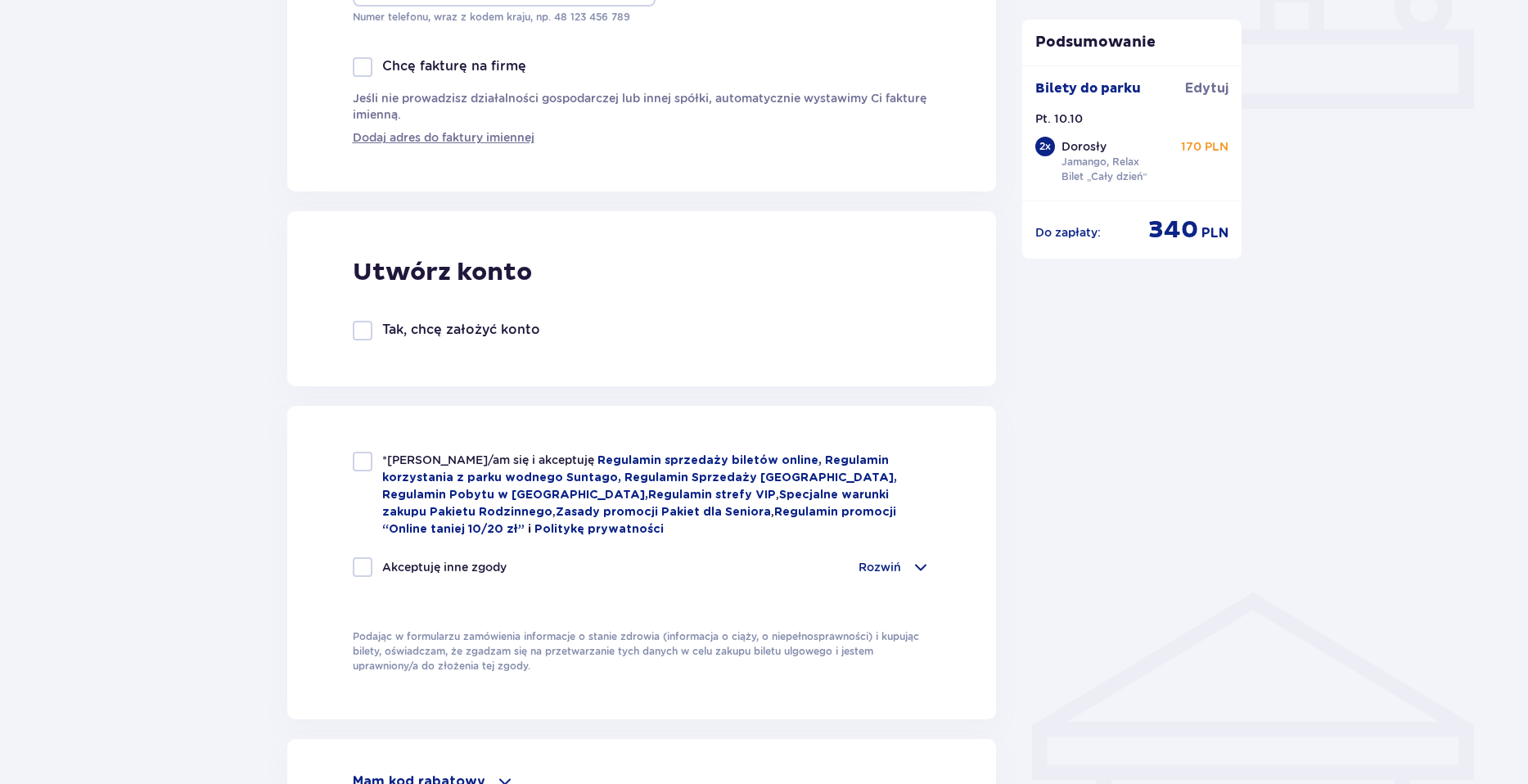
click at [362, 462] on div at bounding box center [362, 461] width 20 height 20
checkbox input "true"
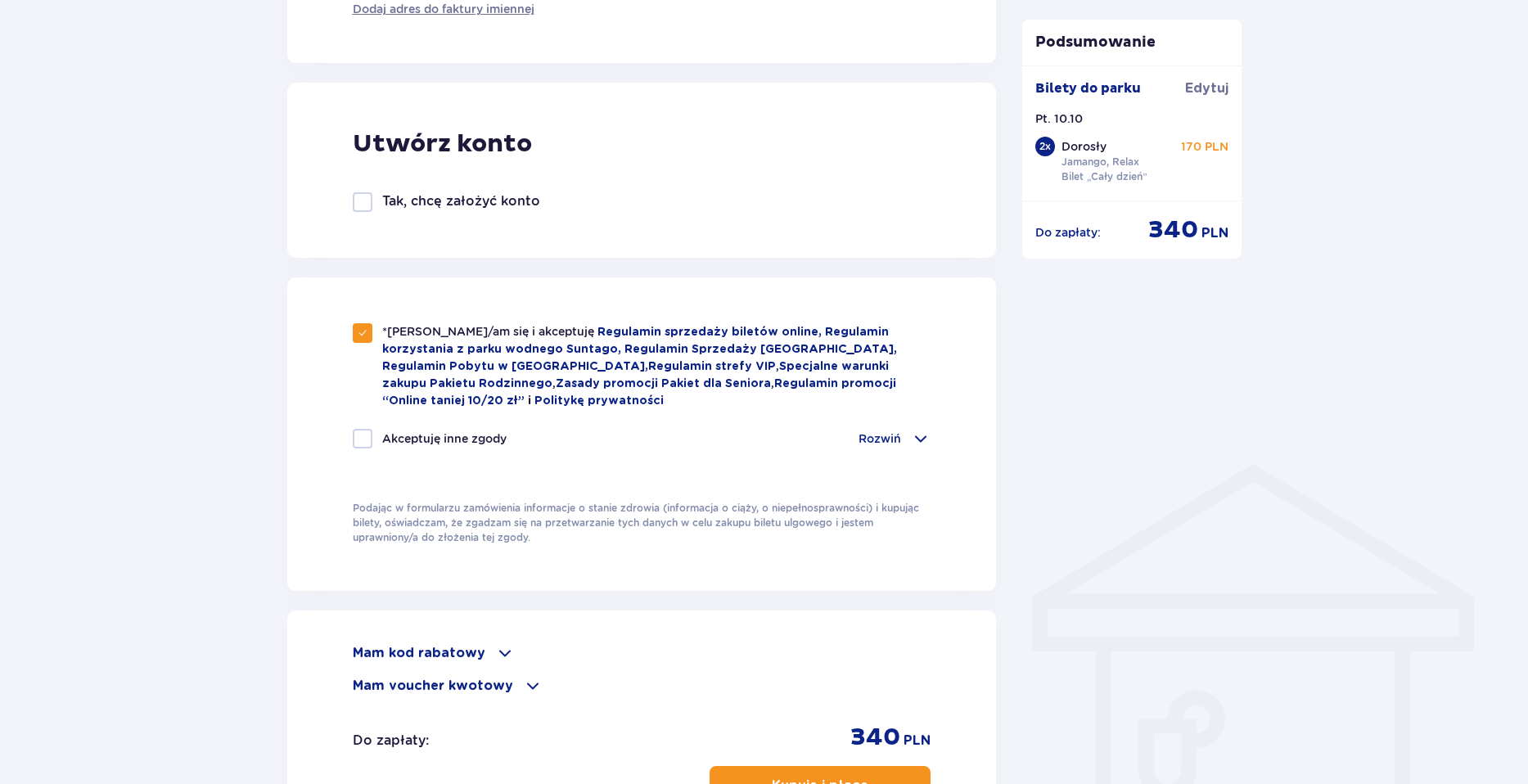
scroll to position [982, 0]
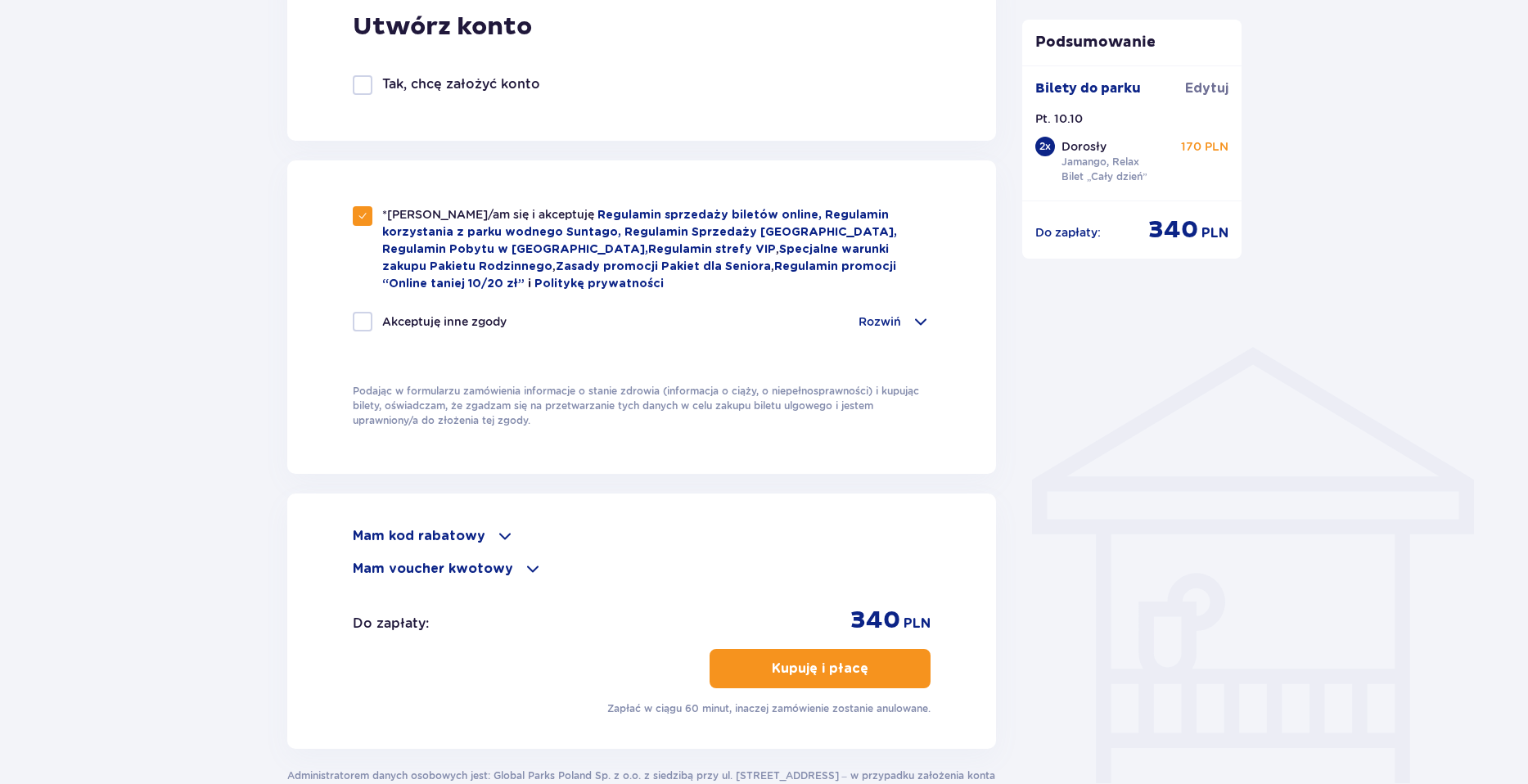
click at [813, 666] on p "Kupuję i płacę" at bounding box center [820, 668] width 97 height 18
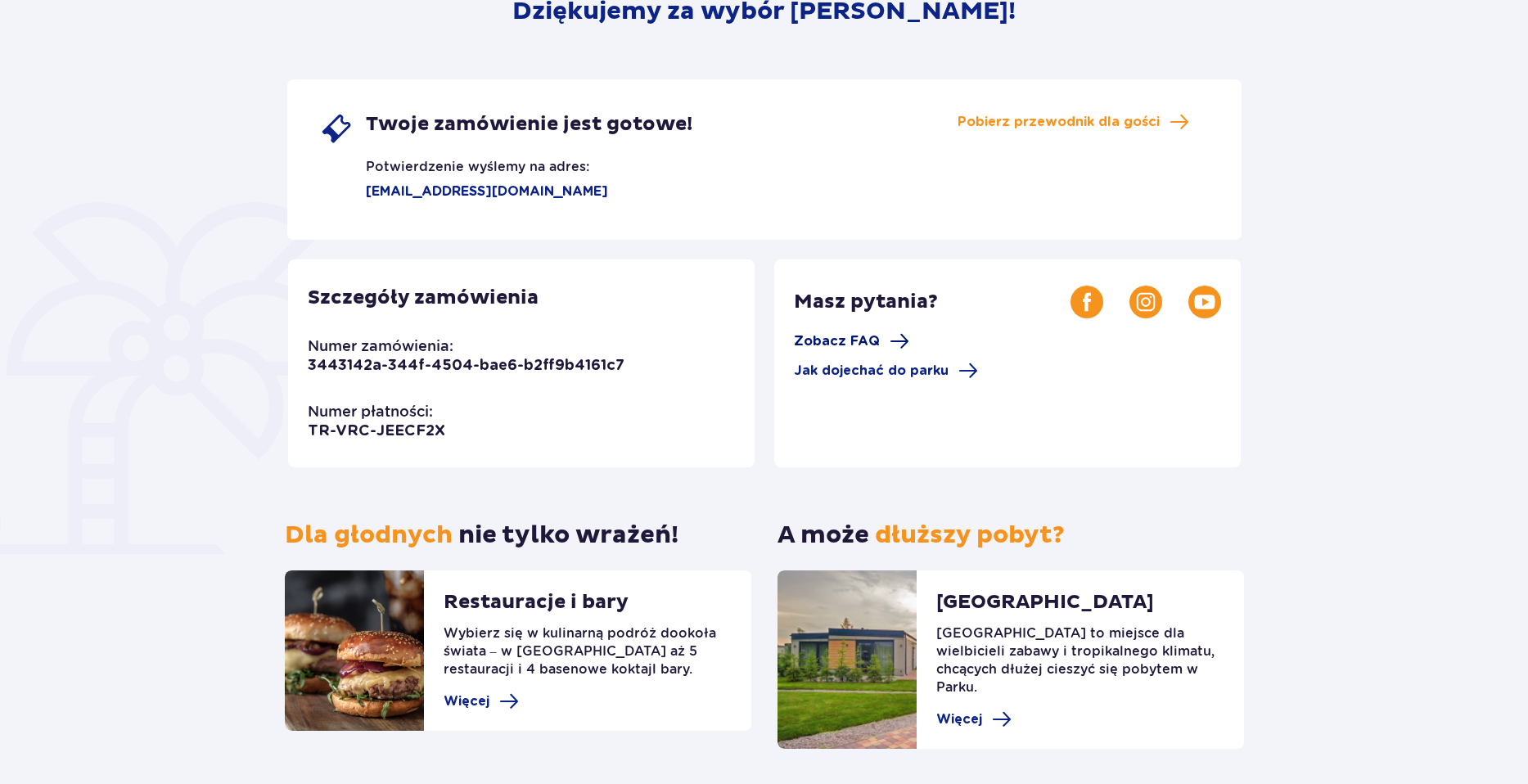
scroll to position [193, 0]
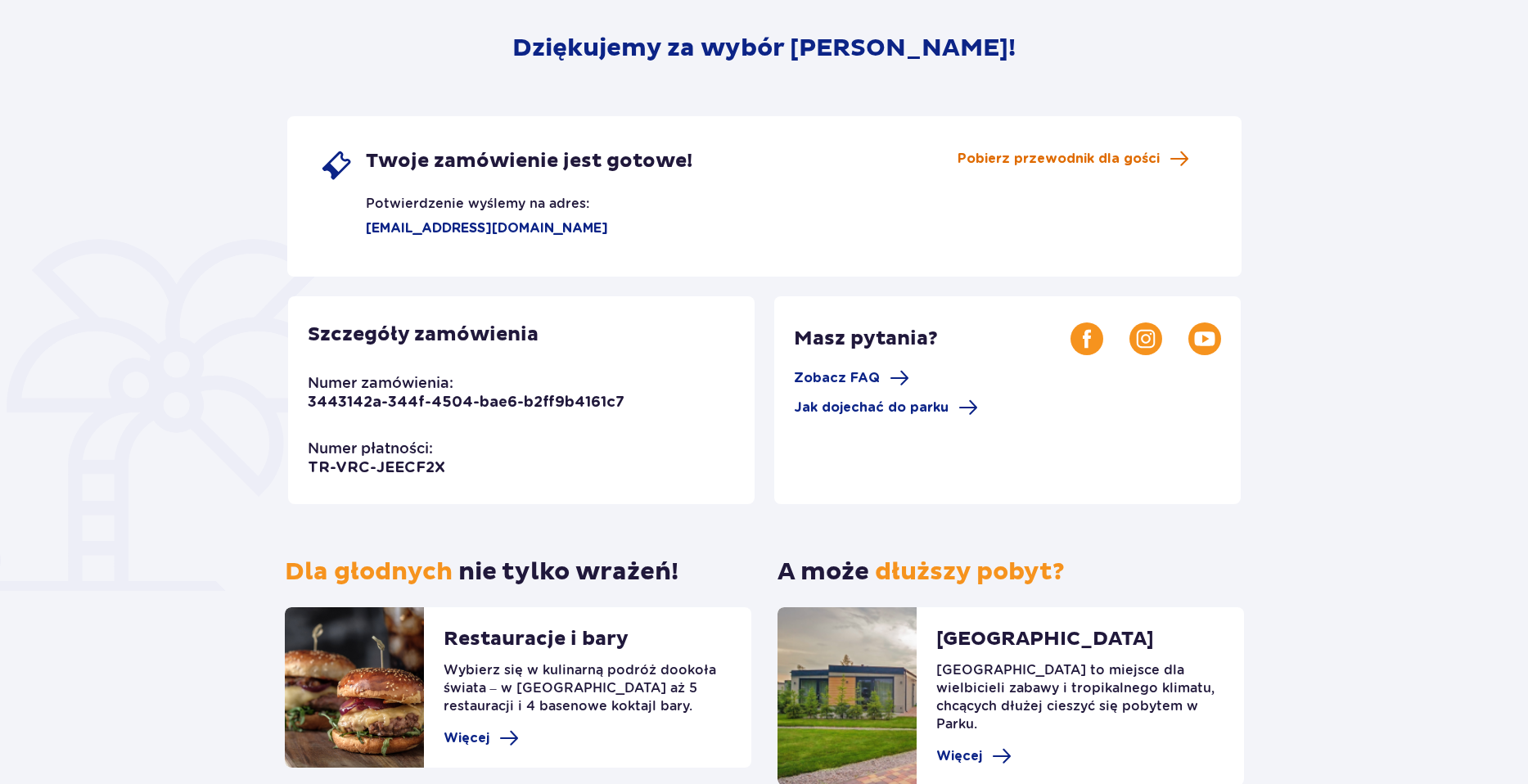
click at [1037, 153] on span "Pobierz przewodnik dla gości" at bounding box center [1059, 159] width 202 height 18
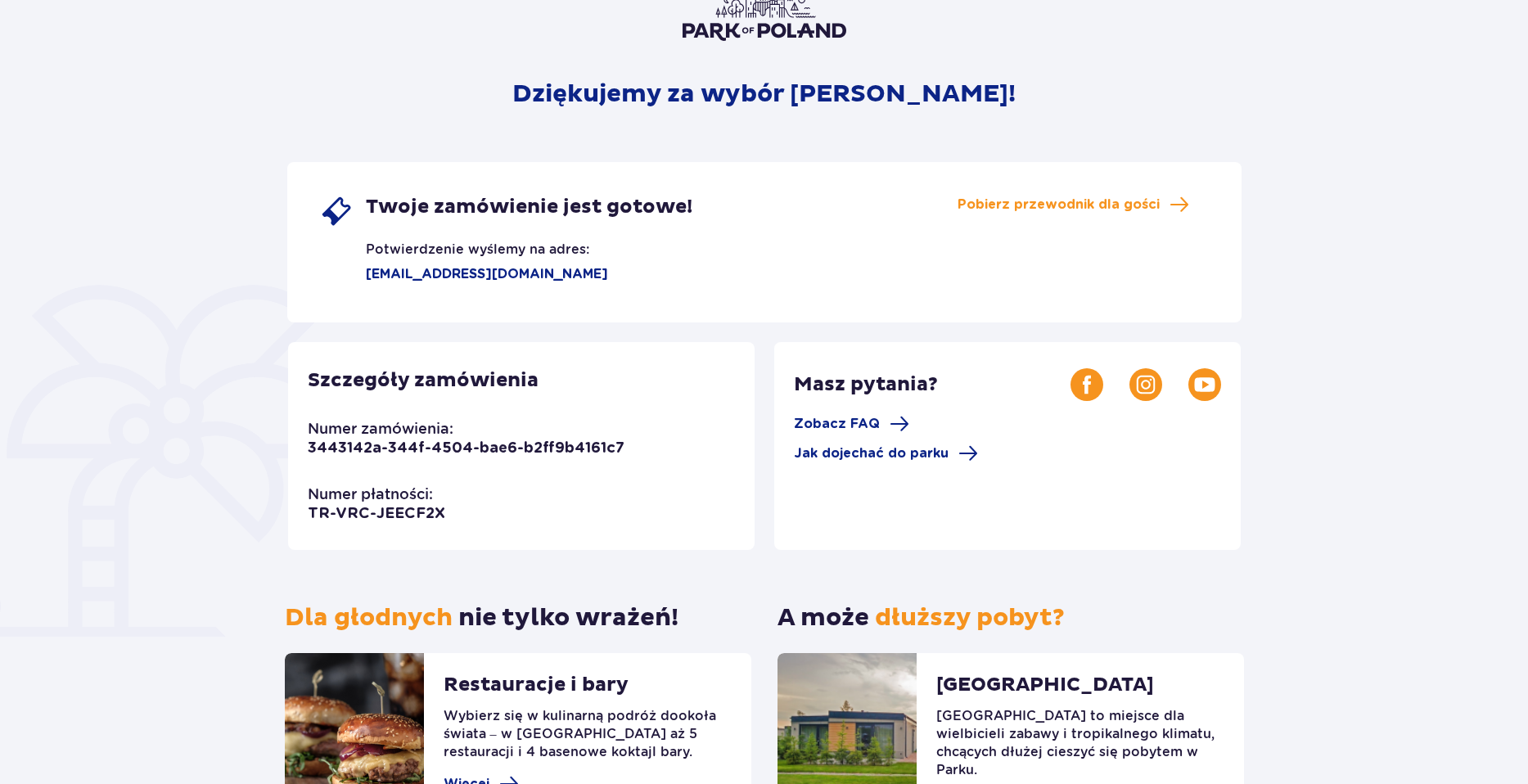
scroll to position [0, 0]
